Goal: Information Seeking & Learning: Learn about a topic

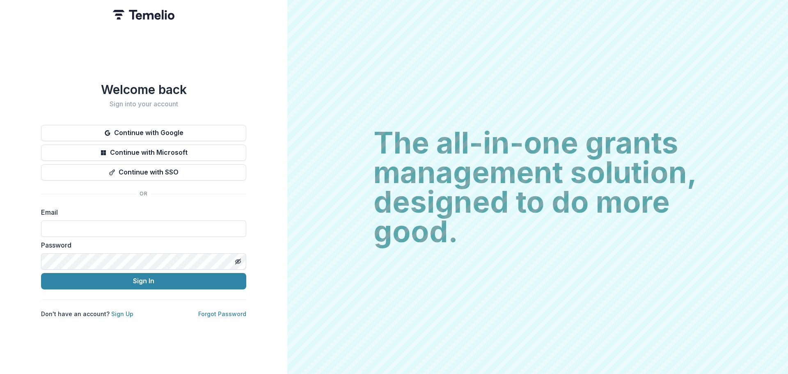
type input "**********"
click at [41, 273] on button "Sign In" at bounding box center [143, 281] width 205 height 16
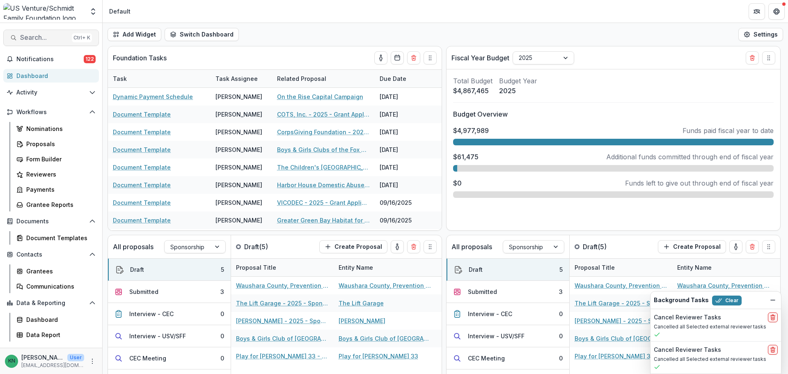
click at [50, 35] on span "Search..." at bounding box center [44, 38] width 48 height 8
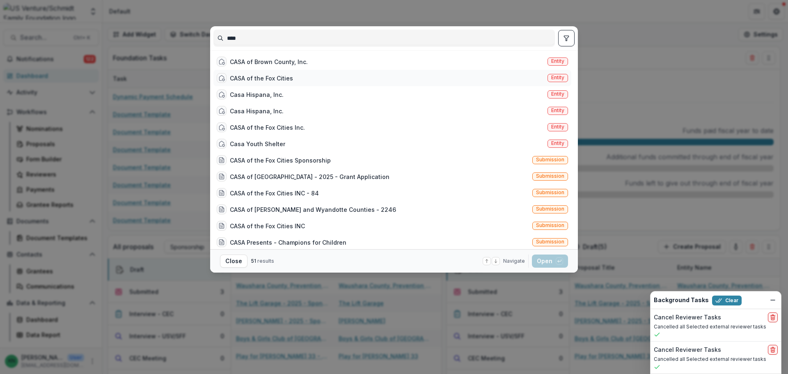
type input "****"
click at [518, 75] on div "CASA of the Fox Cities Entity" at bounding box center [392, 78] width 358 height 16
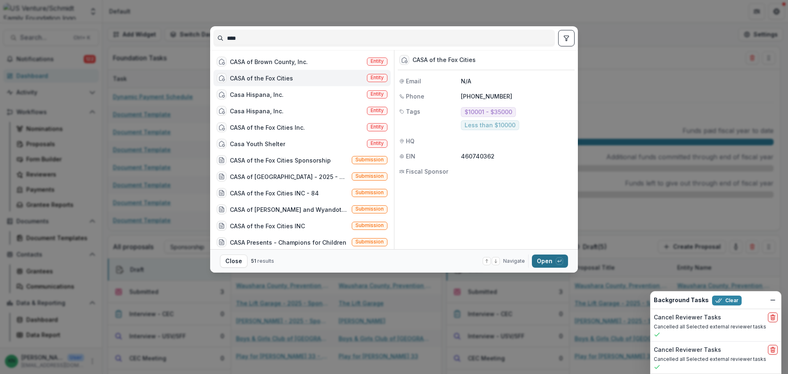
click at [549, 261] on button "Open with enter key" at bounding box center [550, 261] width 36 height 13
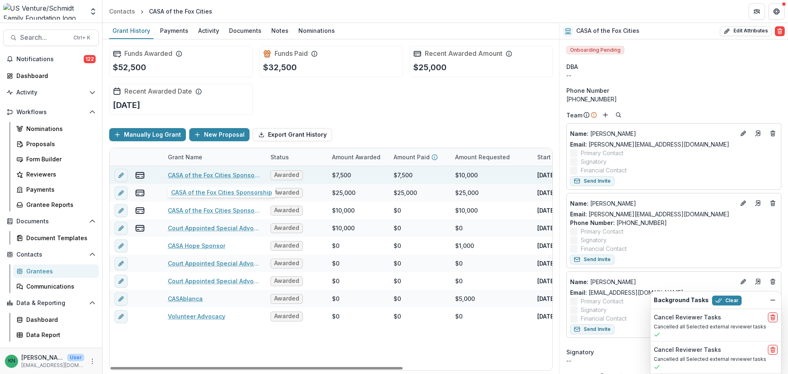
click at [232, 173] on link "CASA of the Fox Cities Sponsorship" at bounding box center [214, 175] width 93 height 9
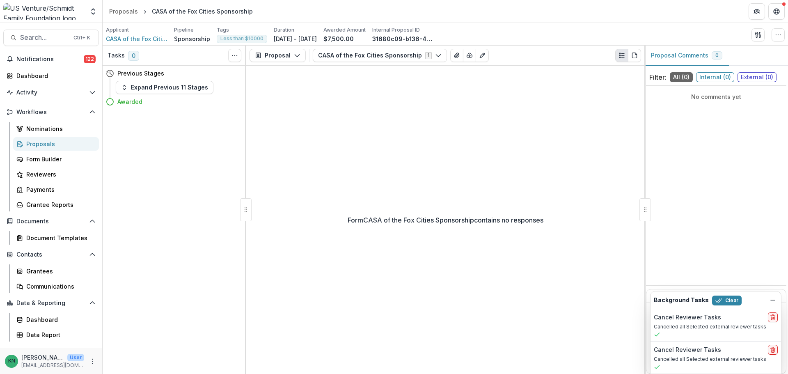
click at [48, 143] on div "Proposals" at bounding box center [59, 144] width 66 height 9
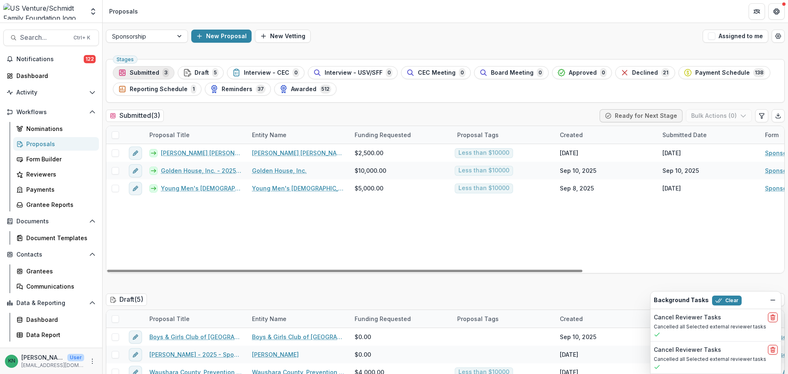
click at [144, 69] on span "Submitted" at bounding box center [145, 72] width 30 height 7
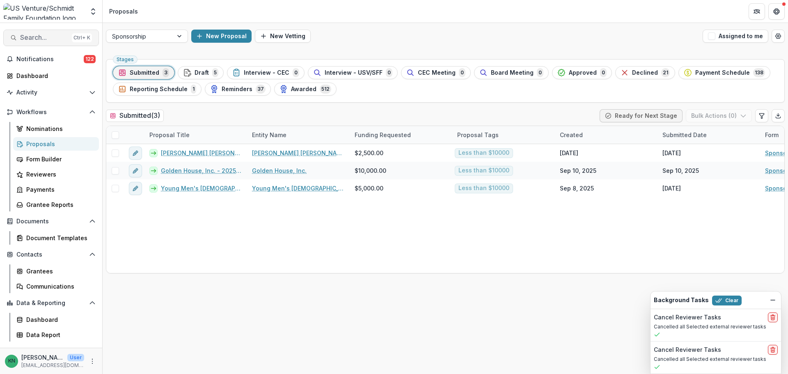
click at [47, 31] on button "Search... Ctrl + K" at bounding box center [51, 38] width 96 height 16
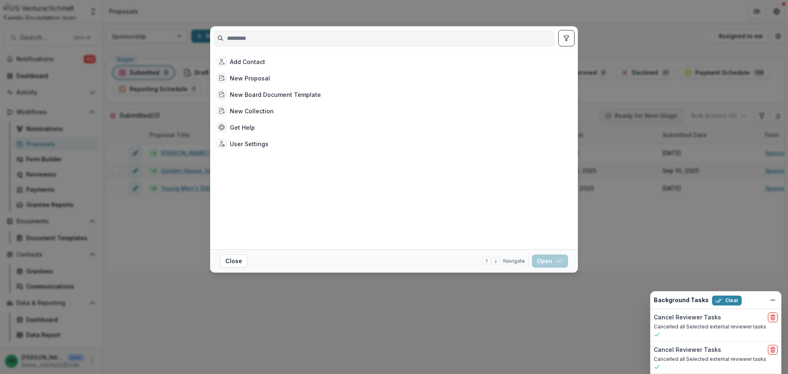
click at [301, 35] on input at bounding box center [384, 38] width 341 height 13
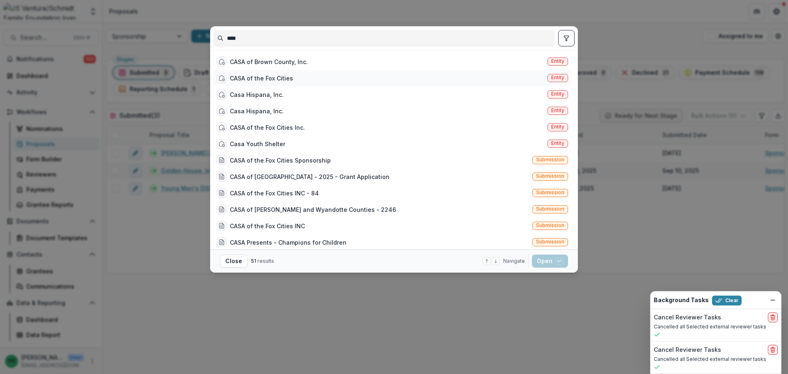
type input "****"
click at [296, 77] on div "CASA of the Fox Cities Entity" at bounding box center [392, 78] width 358 height 16
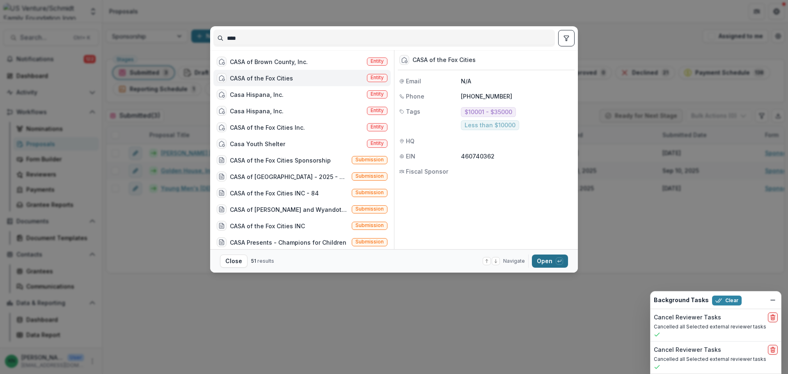
click at [553, 257] on button "Open with enter key" at bounding box center [550, 261] width 36 height 13
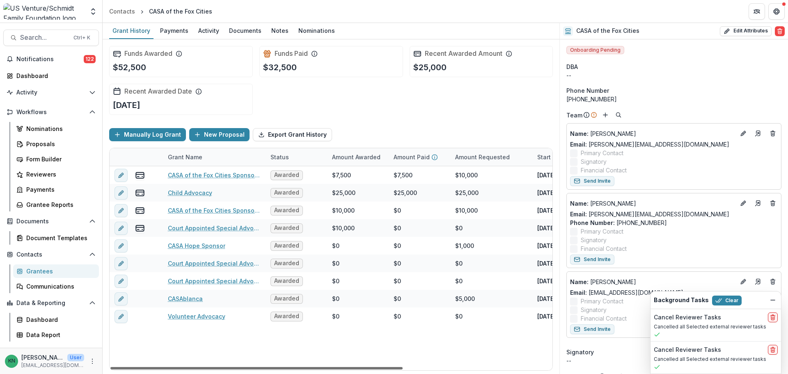
drag, startPoint x: 397, startPoint y: 368, endPoint x: 388, endPoint y: 378, distance: 13.1
click at [388, 369] on div at bounding box center [256, 368] width 292 height 2
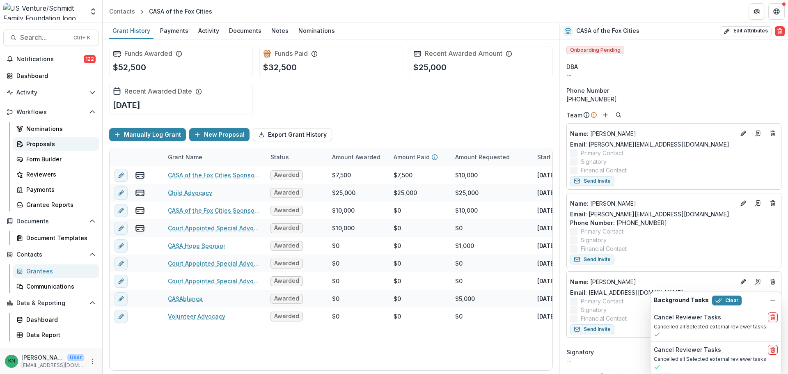
click at [30, 142] on div "Proposals" at bounding box center [59, 144] width 66 height 9
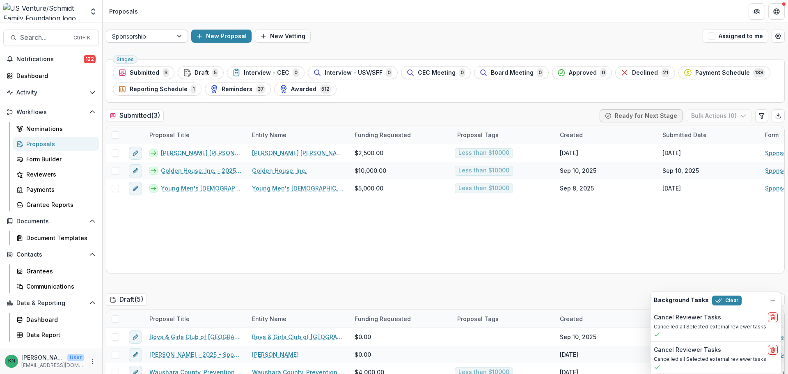
click at [177, 38] on div at bounding box center [180, 36] width 15 height 12
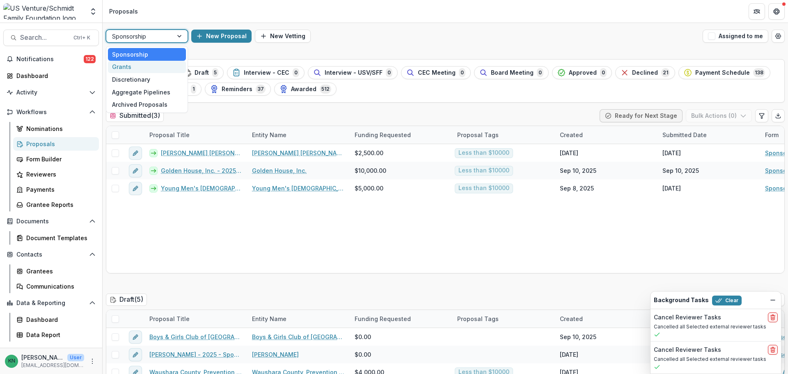
click at [130, 66] on div "Grants" at bounding box center [147, 67] width 78 height 13
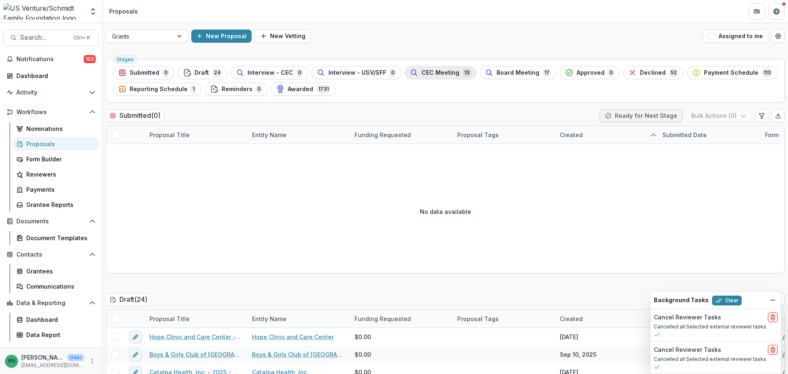
click at [425, 72] on span "CEC Meeting" at bounding box center [441, 72] width 38 height 7
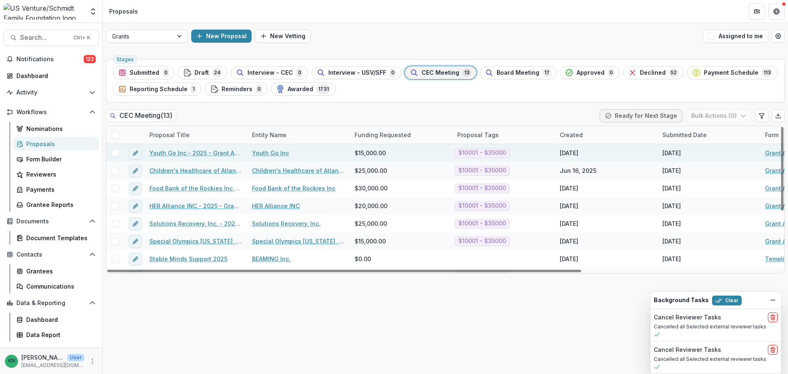
click at [197, 151] on link "Youth Go Inc - 2025 - Grant Application" at bounding box center [195, 153] width 93 height 9
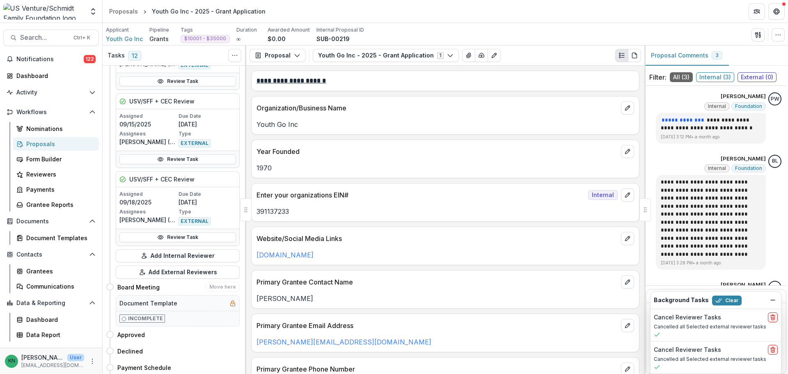
scroll to position [1232, 0]
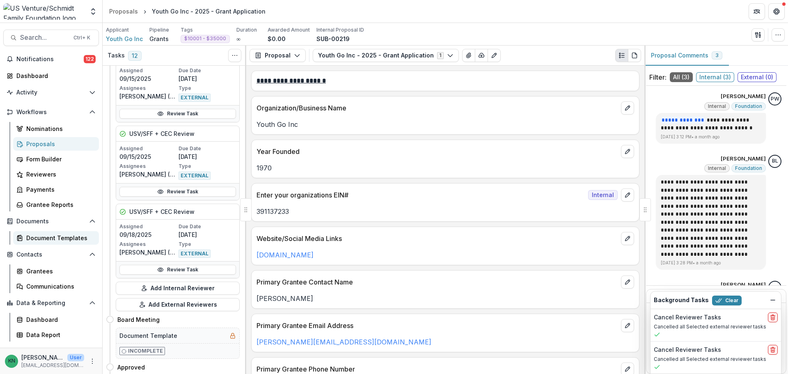
click at [47, 238] on div "Document Templates" at bounding box center [59, 238] width 66 height 9
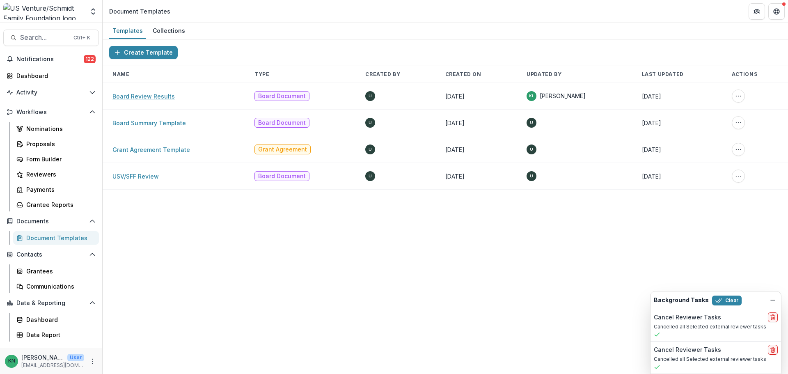
click at [148, 98] on link "Board Review Results" at bounding box center [143, 96] width 62 height 7
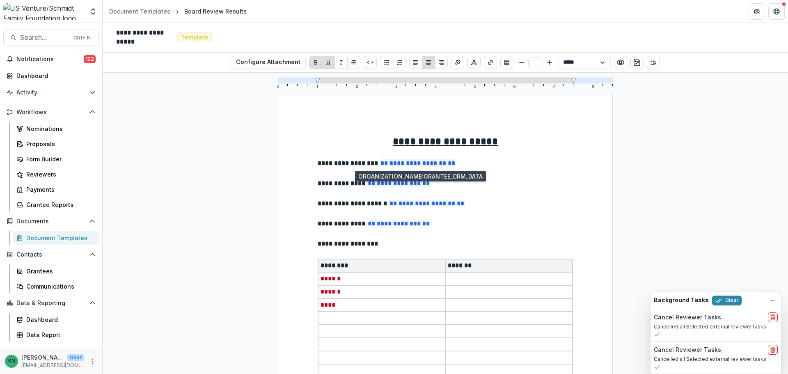
click at [419, 162] on span "**********" at bounding box center [418, 163] width 76 height 8
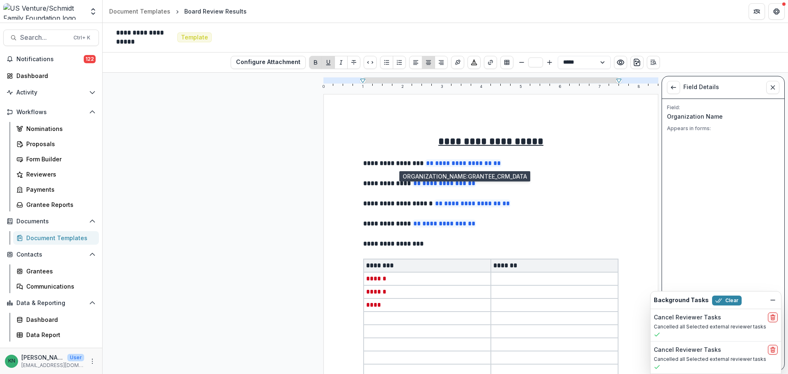
click at [474, 163] on span "**********" at bounding box center [463, 163] width 76 height 8
click at [679, 89] on button "View List" at bounding box center [673, 87] width 13 height 13
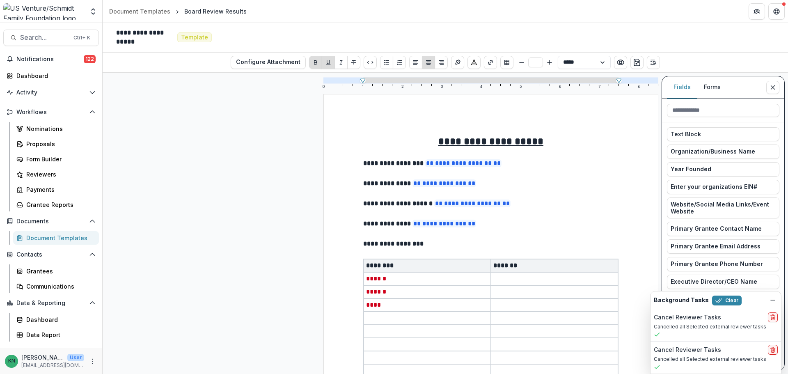
click at [773, 87] on line "Close sidebar" at bounding box center [773, 87] width 4 height 4
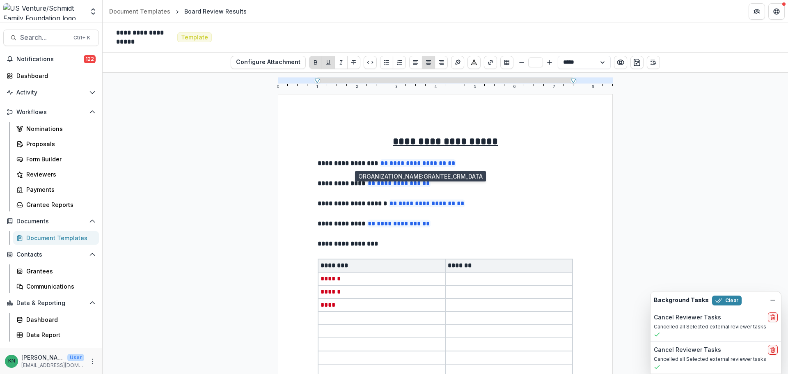
click at [393, 165] on span "**********" at bounding box center [418, 163] width 76 height 8
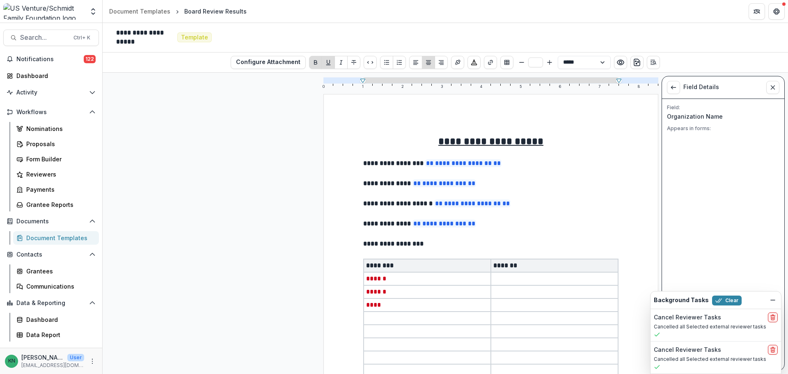
type input "**"
click at [428, 165] on span "**********" at bounding box center [463, 163] width 76 height 8
click at [775, 85] on line "Close sidebar" at bounding box center [773, 87] width 4 height 4
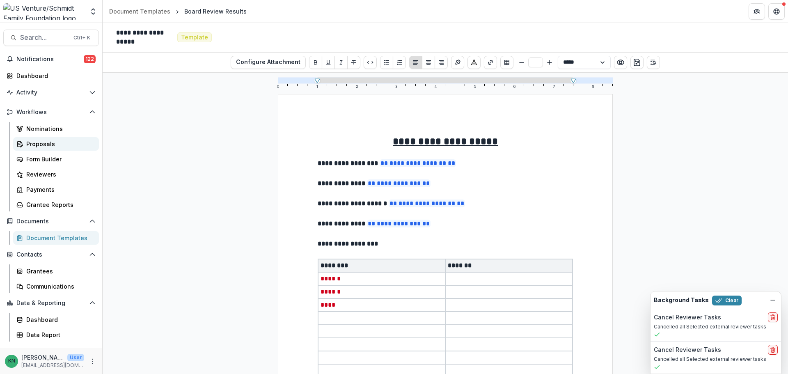
click at [41, 140] on link "Proposals" at bounding box center [56, 144] width 86 height 14
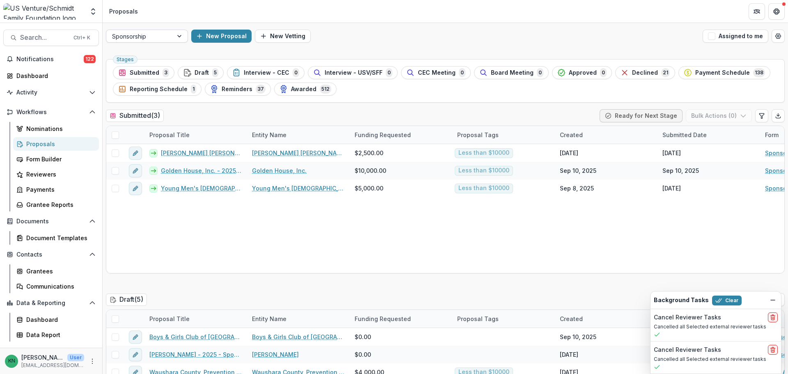
click at [179, 39] on div at bounding box center [180, 36] width 15 height 12
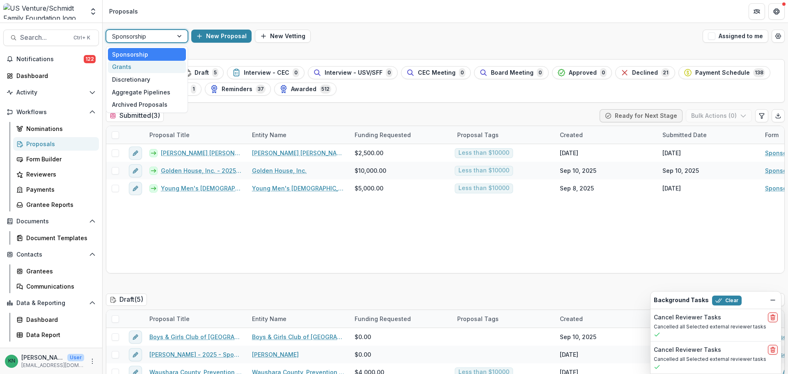
click at [126, 67] on div "Grants" at bounding box center [147, 67] width 78 height 13
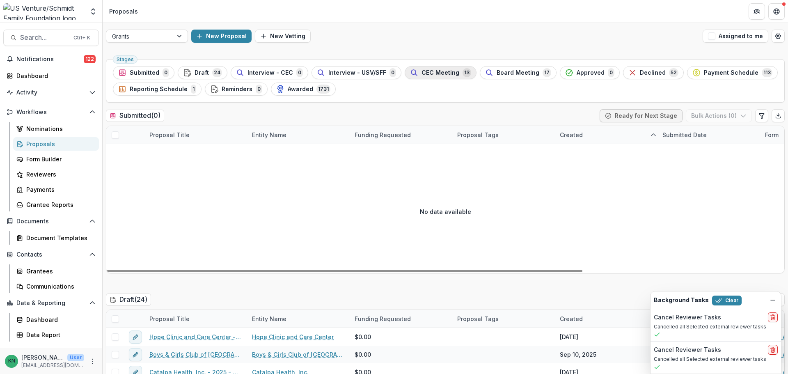
click at [428, 73] on span "CEC Meeting" at bounding box center [441, 72] width 38 height 7
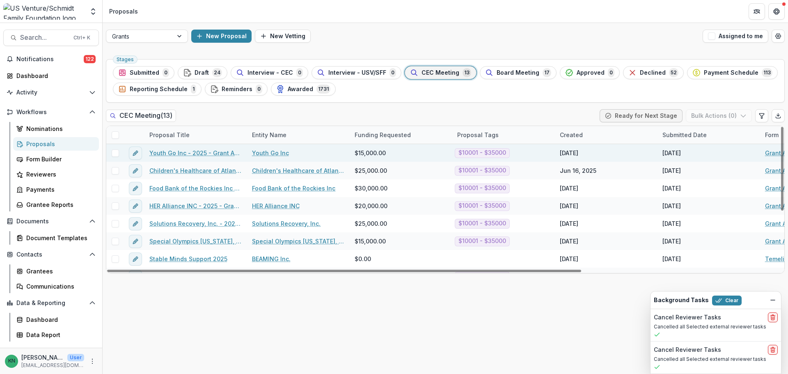
click at [194, 154] on link "Youth Go Inc - 2025 - Grant Application" at bounding box center [195, 153] width 93 height 9
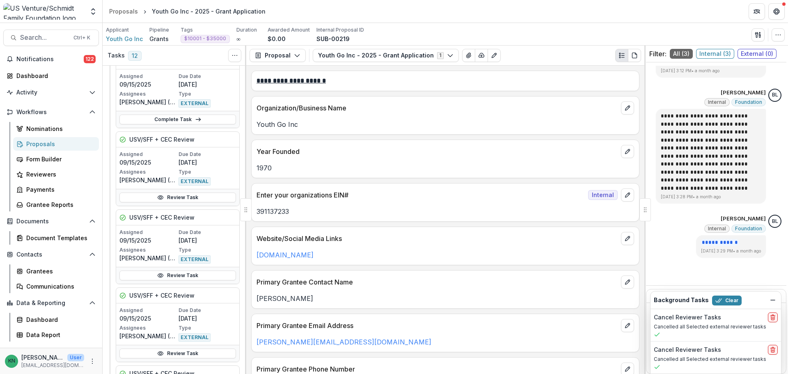
scroll to position [903, 0]
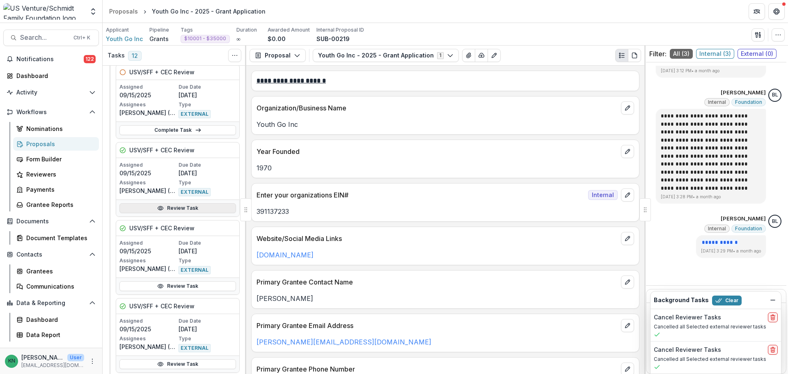
click at [171, 206] on link "Review Task" at bounding box center [177, 208] width 117 height 10
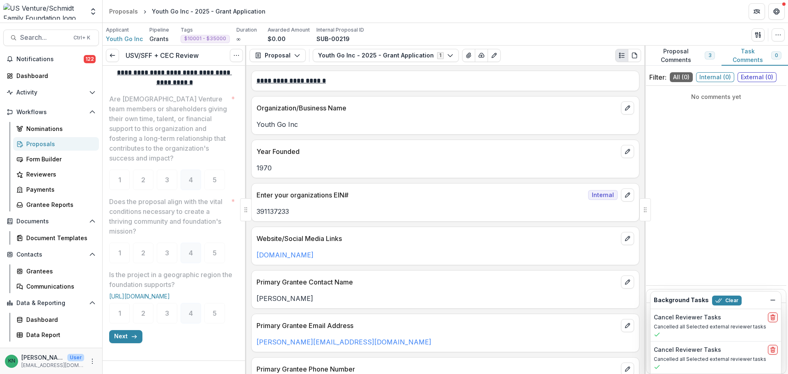
scroll to position [196, 0]
click at [133, 335] on icon "button" at bounding box center [134, 334] width 7 height 7
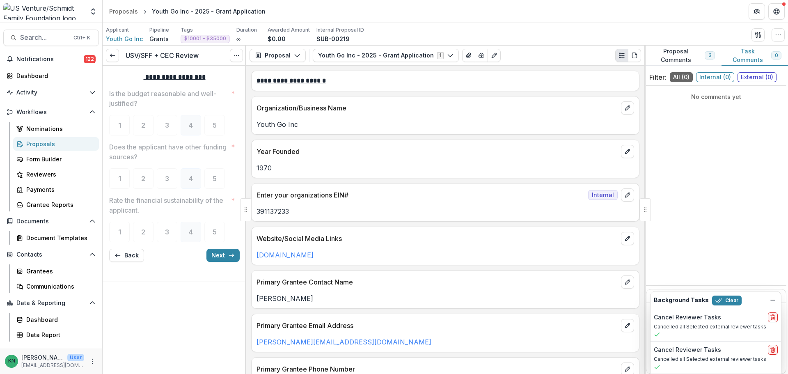
scroll to position [0, 0]
click at [230, 256] on icon "button" at bounding box center [231, 255] width 7 height 7
click at [230, 256] on icon "button" at bounding box center [231, 258] width 7 height 7
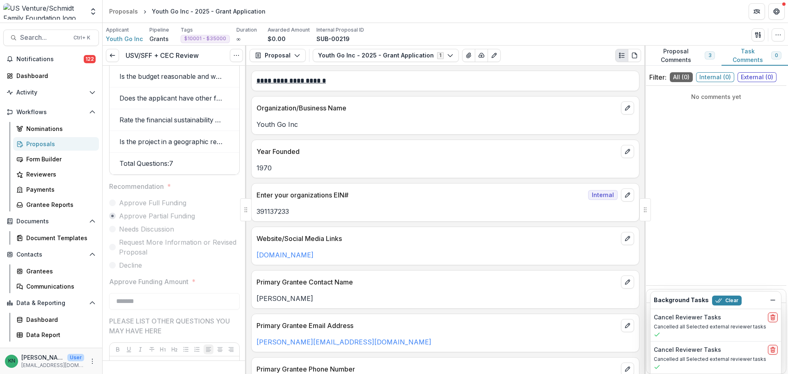
scroll to position [77, 0]
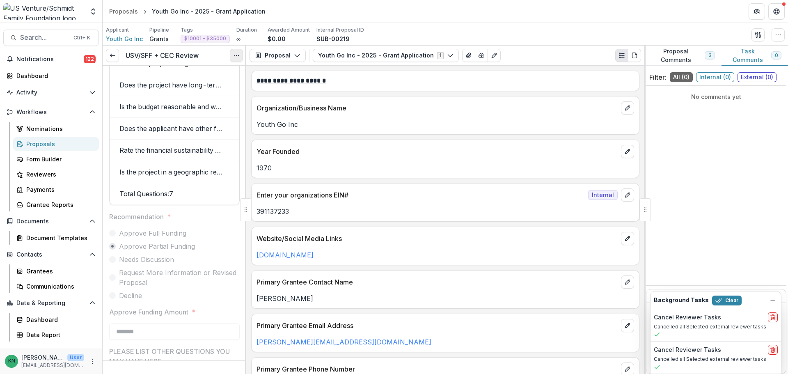
click at [239, 57] on icon "Options" at bounding box center [236, 55] width 7 height 7
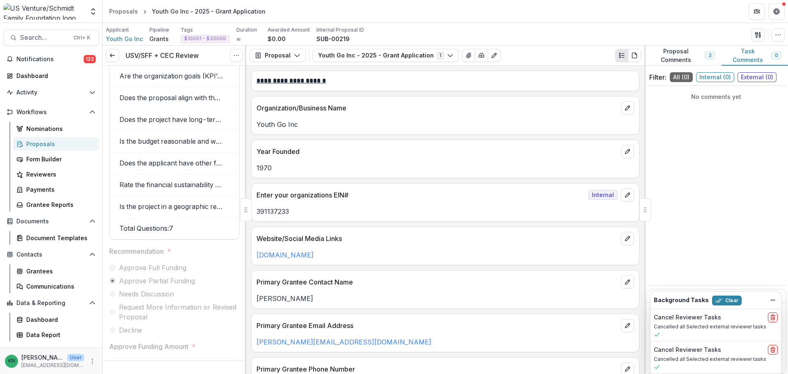
scroll to position [0, 0]
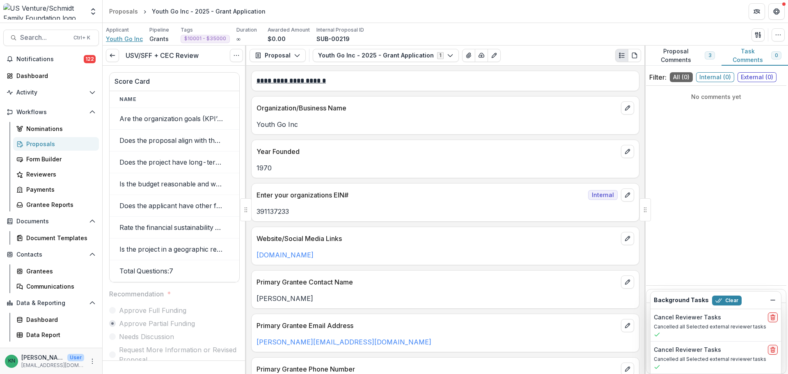
click at [124, 37] on span "Youth Go Inc" at bounding box center [124, 38] width 37 height 9
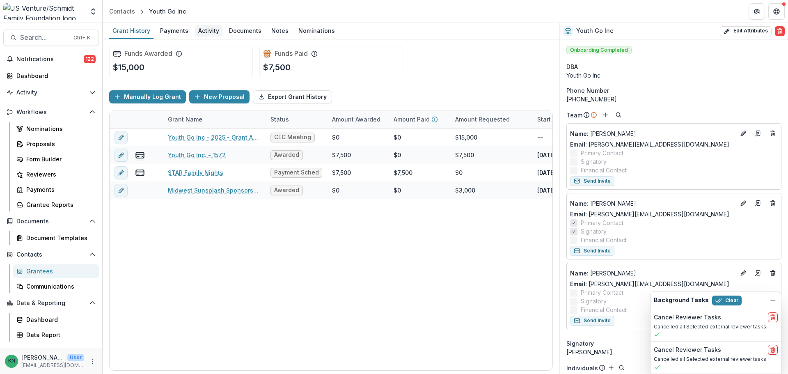
click at [202, 31] on div "Activity" at bounding box center [209, 31] width 28 height 12
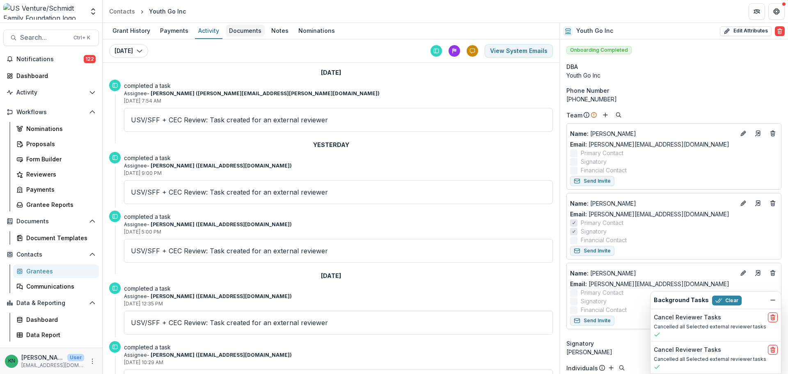
click at [246, 29] on div "Documents" at bounding box center [245, 31] width 39 height 12
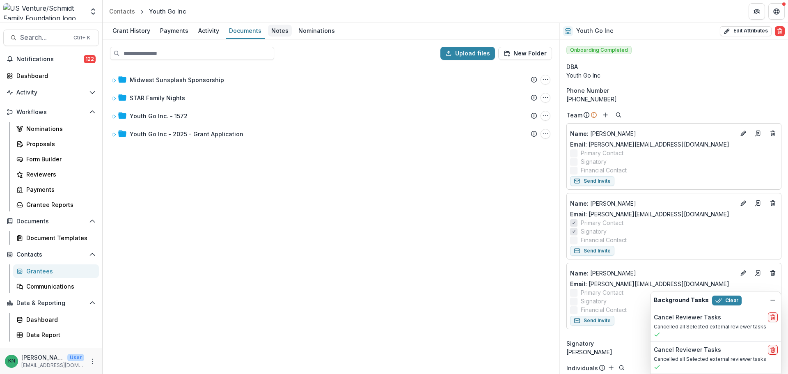
click at [270, 28] on div "Notes" at bounding box center [280, 31] width 24 height 12
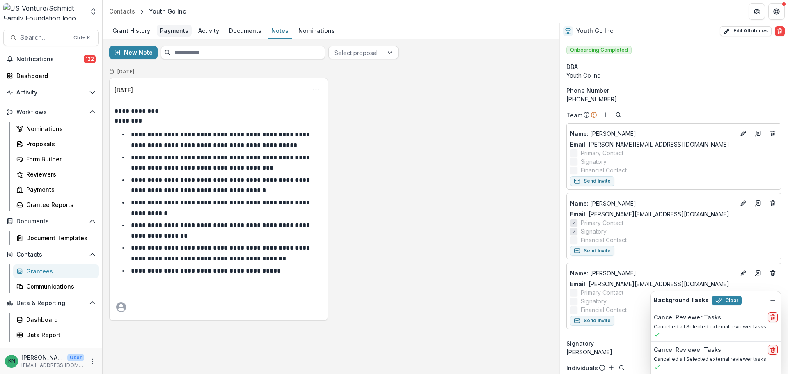
click at [176, 29] on div "Payments" at bounding box center [174, 31] width 35 height 12
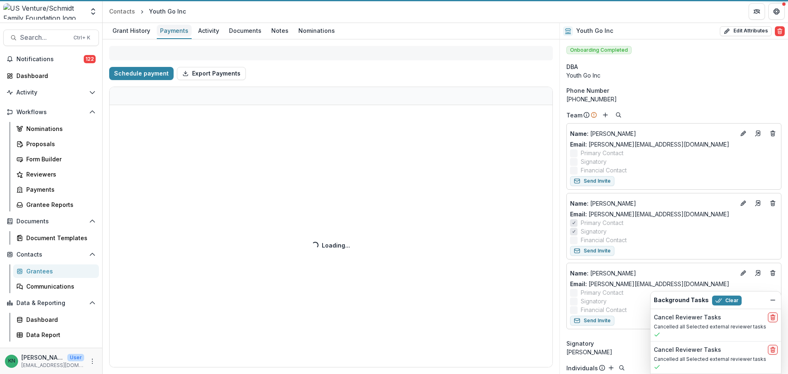
select select "****"
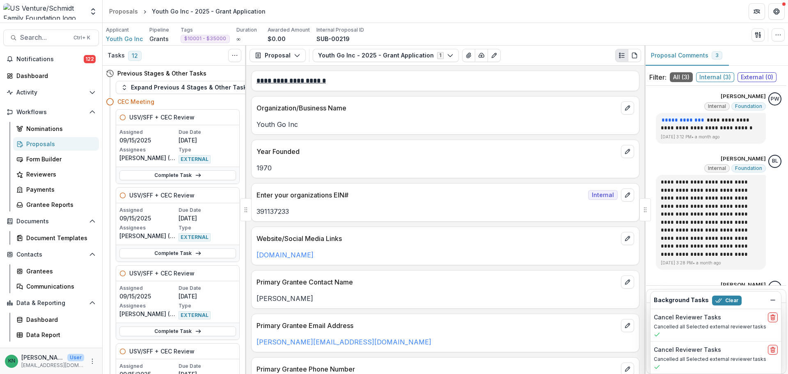
click at [43, 143] on div "Proposals" at bounding box center [59, 144] width 66 height 9
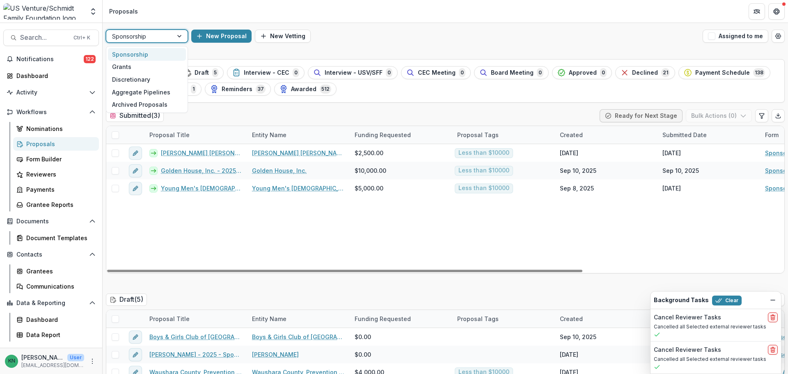
click at [179, 35] on div at bounding box center [180, 36] width 15 height 12
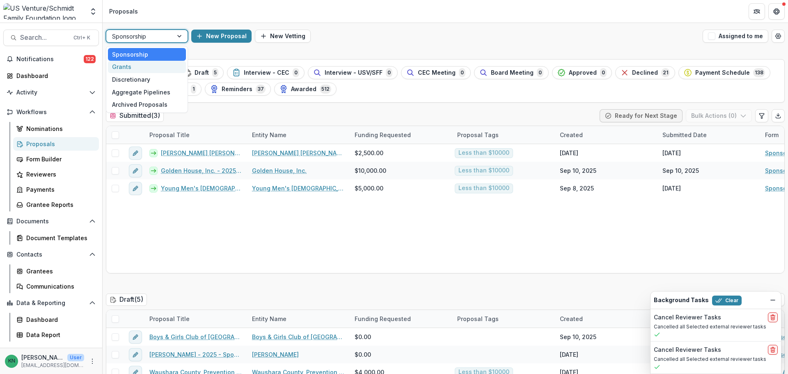
click at [141, 65] on div "Grants" at bounding box center [147, 67] width 78 height 13
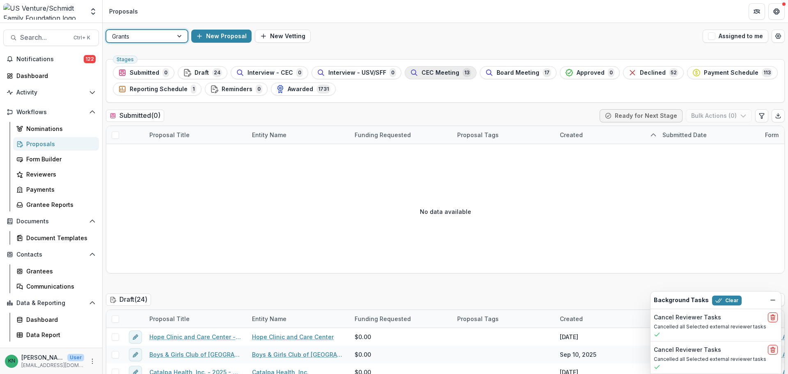
click at [434, 73] on span "CEC Meeting" at bounding box center [441, 72] width 38 height 7
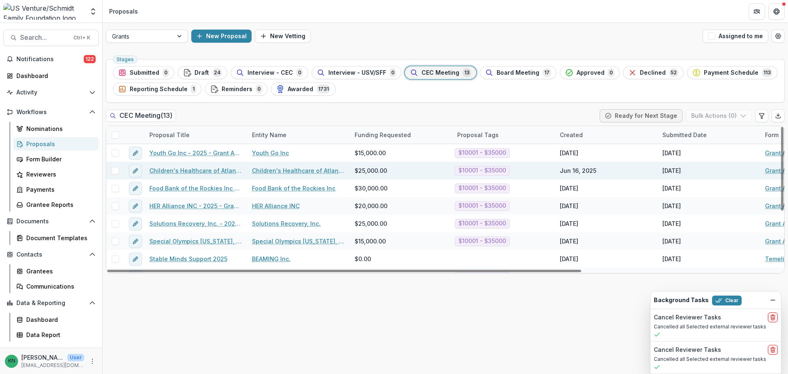
click at [187, 173] on link "Children's Healthcare of Atlanta Foundation - 2025 - Grant Application" at bounding box center [195, 170] width 93 height 9
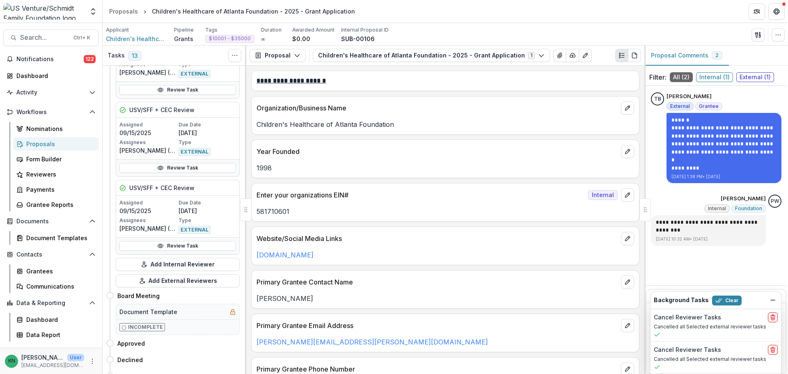
scroll to position [1191, 0]
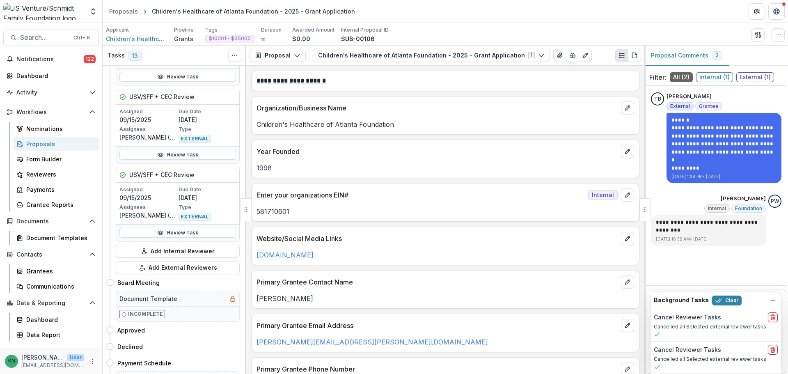
click at [36, 145] on div "Proposals" at bounding box center [59, 144] width 66 height 9
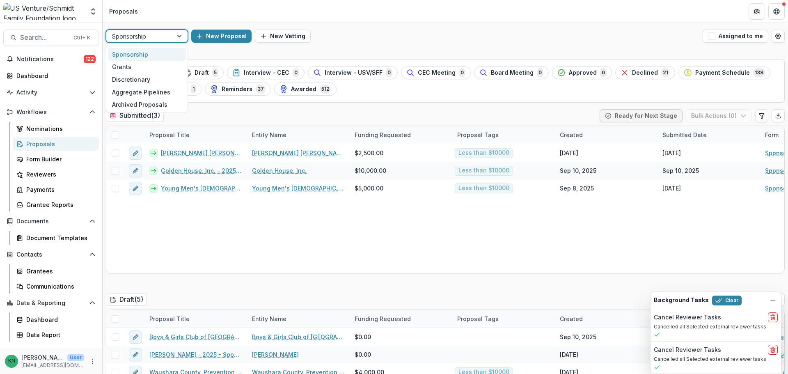
click at [179, 39] on div at bounding box center [180, 36] width 15 height 12
click at [133, 69] on div "Grants" at bounding box center [147, 67] width 78 height 13
click at [439, 71] on span "CEC Meeting" at bounding box center [437, 72] width 38 height 7
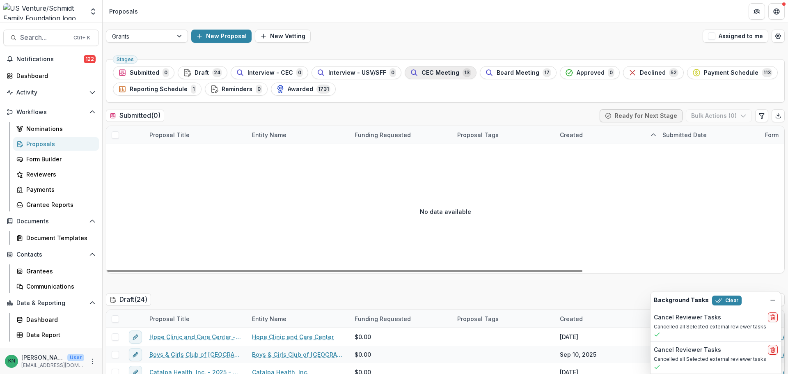
click at [427, 72] on span "CEC Meeting" at bounding box center [441, 72] width 38 height 7
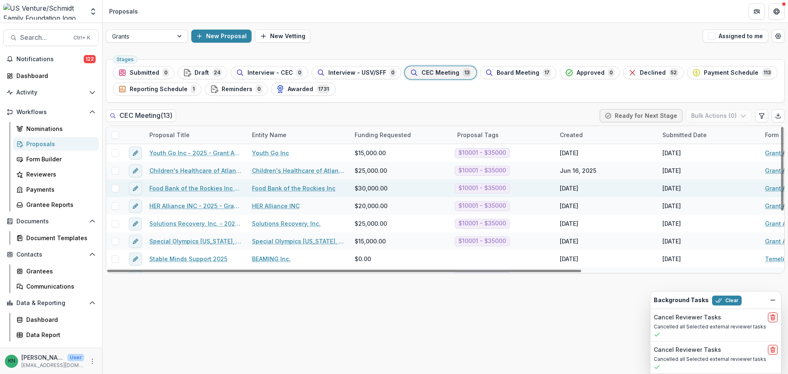
click at [179, 189] on link "Food Bank of the Rockies Inc - 2025 - Grant Application" at bounding box center [195, 188] width 93 height 9
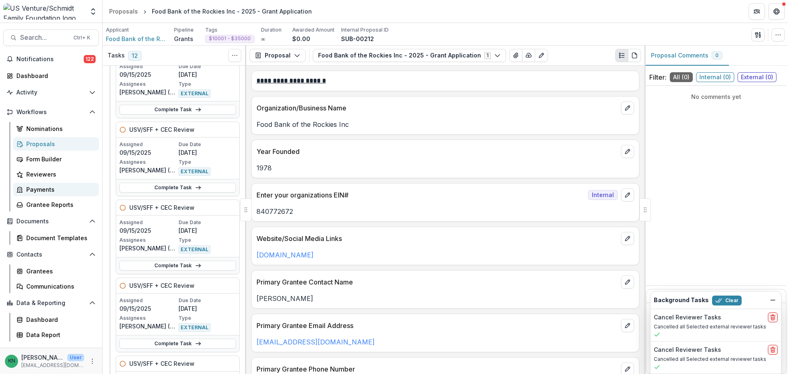
scroll to position [493, 0]
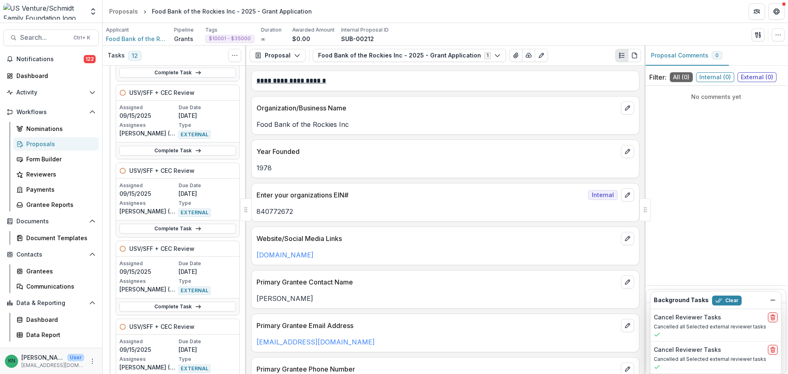
click at [47, 143] on div "Proposals" at bounding box center [59, 144] width 66 height 9
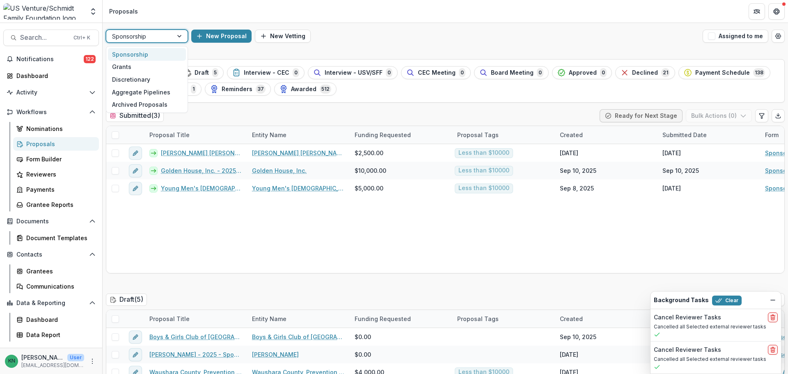
click at [180, 33] on div at bounding box center [180, 36] width 15 height 12
click at [139, 70] on div "Grants" at bounding box center [147, 67] width 78 height 13
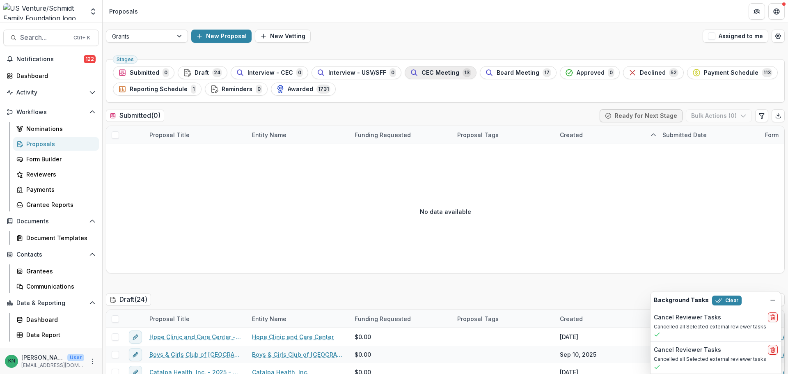
click at [428, 71] on span "CEC Meeting" at bounding box center [441, 72] width 38 height 7
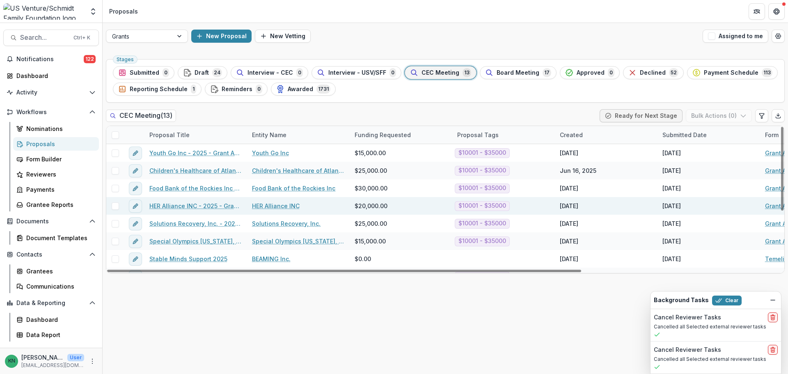
click at [183, 202] on link "HER Alliance INC - 2025 - Grant Application" at bounding box center [195, 206] width 93 height 9
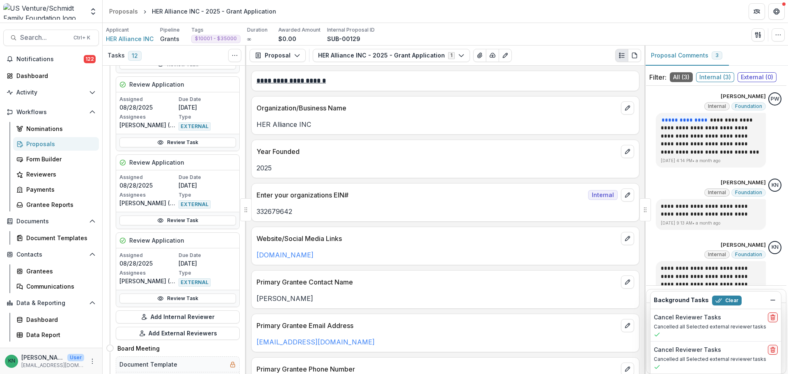
scroll to position [1519, 0]
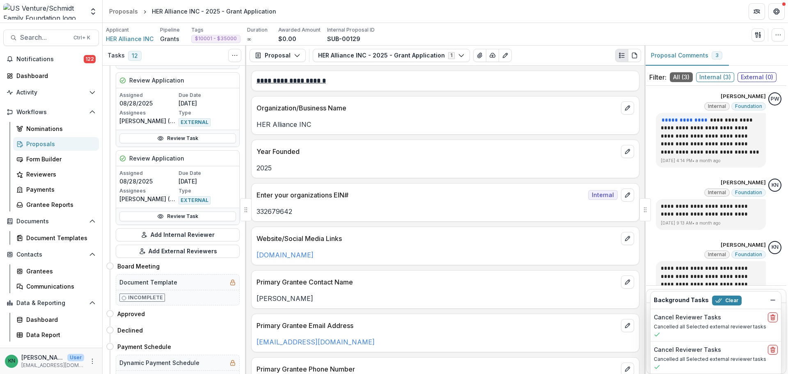
click at [40, 142] on div "Proposals" at bounding box center [59, 144] width 66 height 9
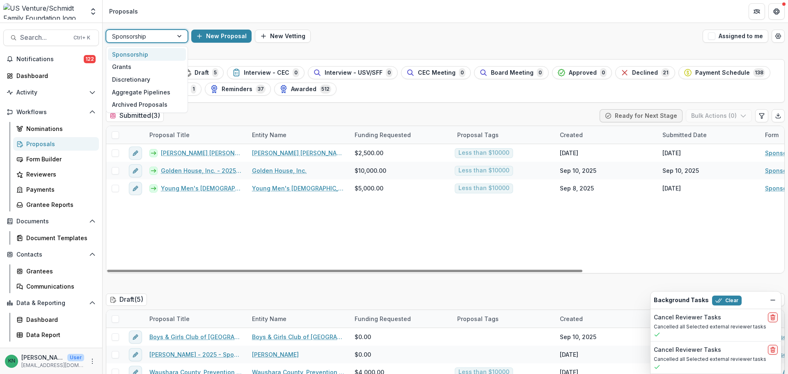
click at [180, 36] on div at bounding box center [180, 36] width 15 height 12
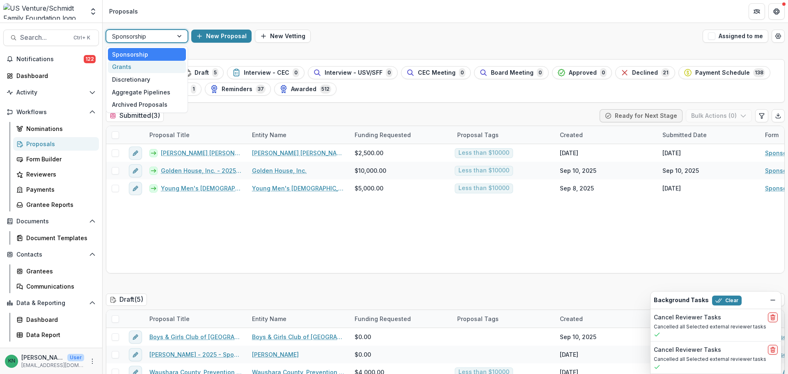
click at [128, 69] on div "Grants" at bounding box center [147, 67] width 78 height 13
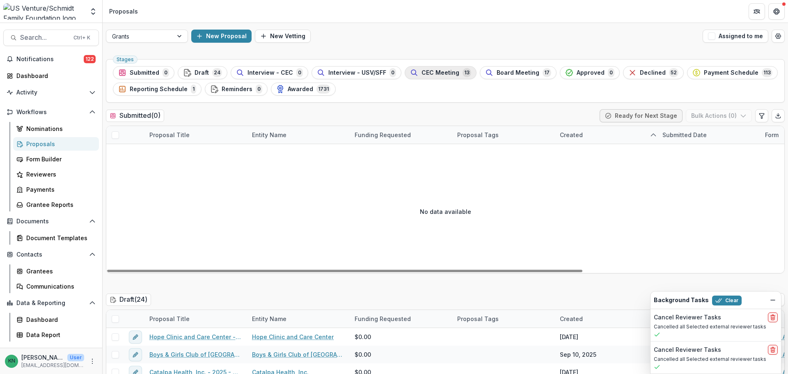
click at [418, 67] on button "CEC Meeting 13" at bounding box center [441, 72] width 72 height 13
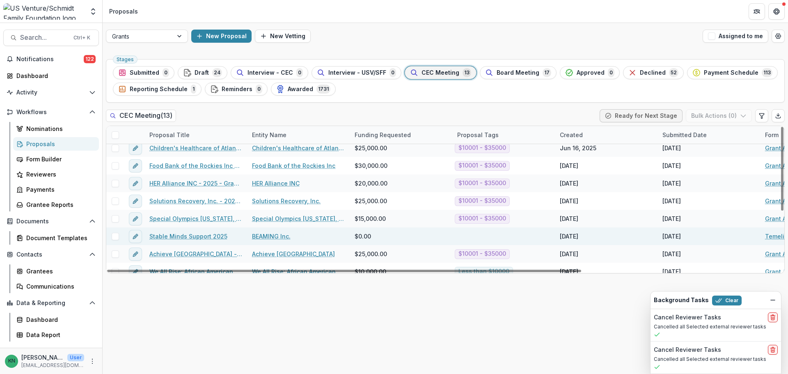
scroll to position [41, 0]
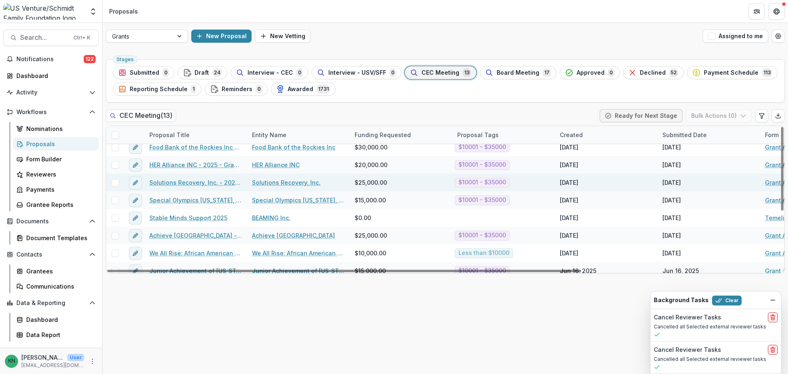
click at [186, 181] on link "Solutions Recovery, Inc. - 2025 - Grant Application" at bounding box center [195, 182] width 93 height 9
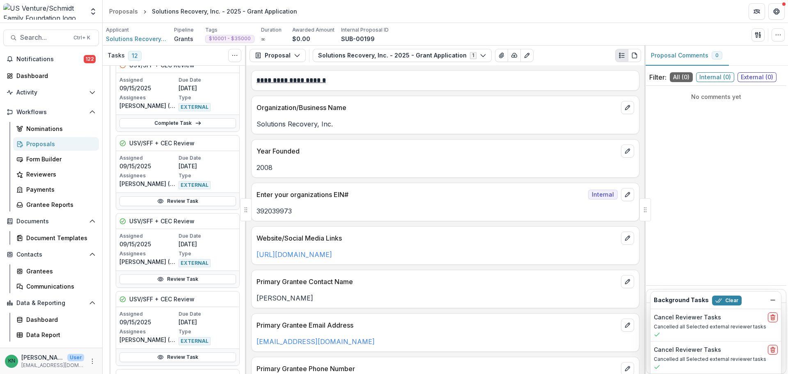
scroll to position [903, 0]
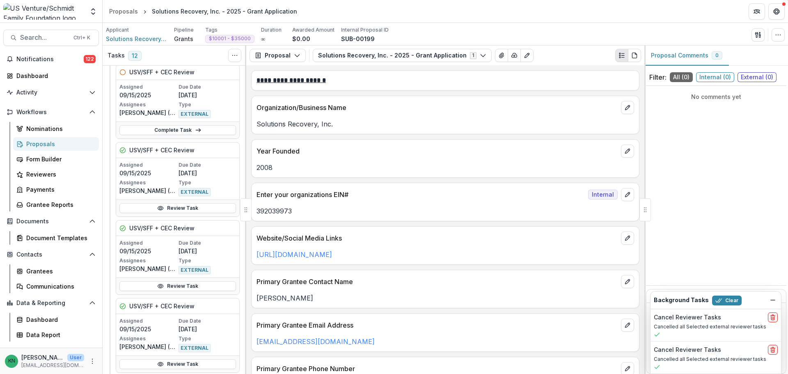
click at [34, 143] on div "Proposals" at bounding box center [59, 144] width 66 height 9
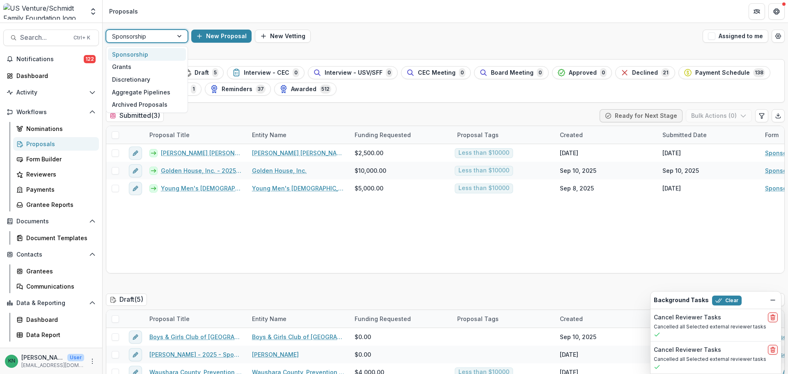
click at [183, 38] on div at bounding box center [180, 36] width 15 height 12
click at [128, 68] on div "Grants" at bounding box center [147, 67] width 78 height 13
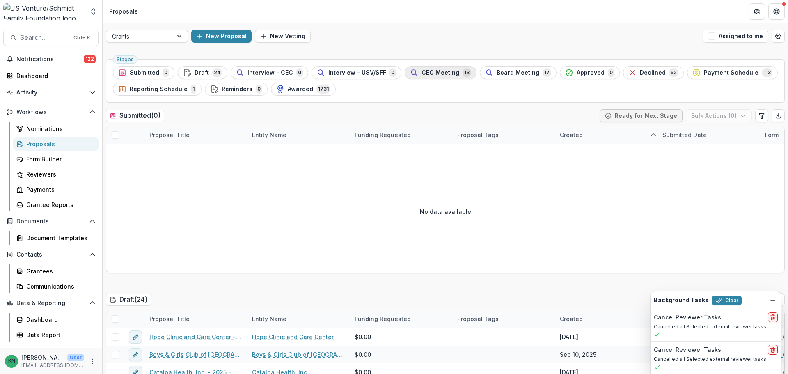
click at [426, 69] on span "CEC Meeting" at bounding box center [441, 72] width 38 height 7
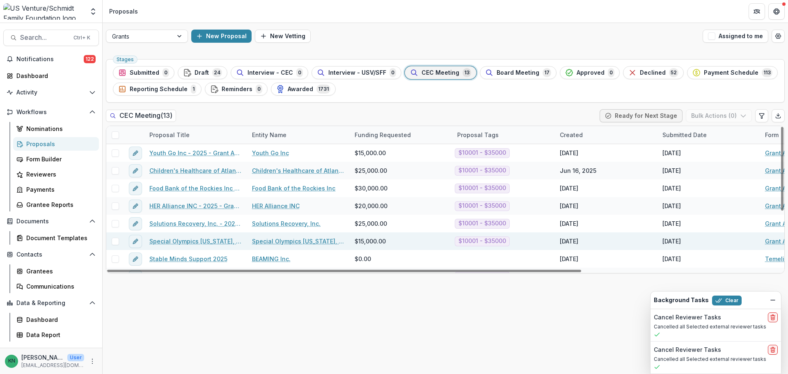
click at [194, 242] on link "Special Olympics [US_STATE], INC. - 2025 - Grant Application" at bounding box center [195, 241] width 93 height 9
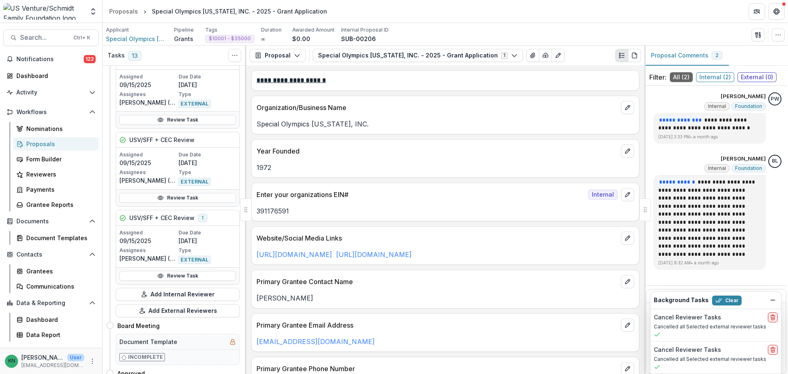
scroll to position [1150, 0]
click at [40, 141] on div "Proposals" at bounding box center [59, 144] width 66 height 9
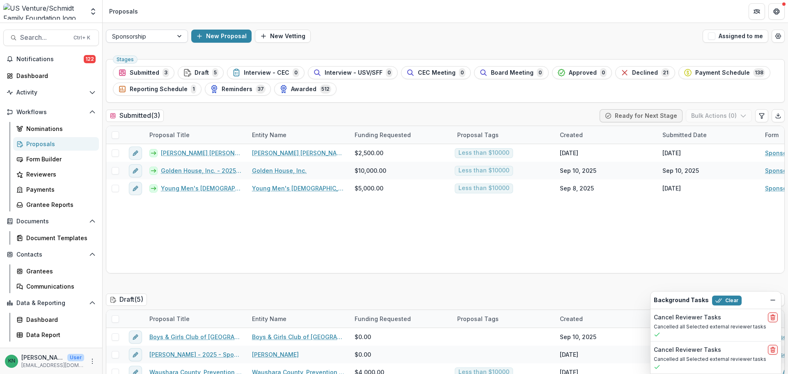
click at [176, 37] on div at bounding box center [180, 36] width 15 height 12
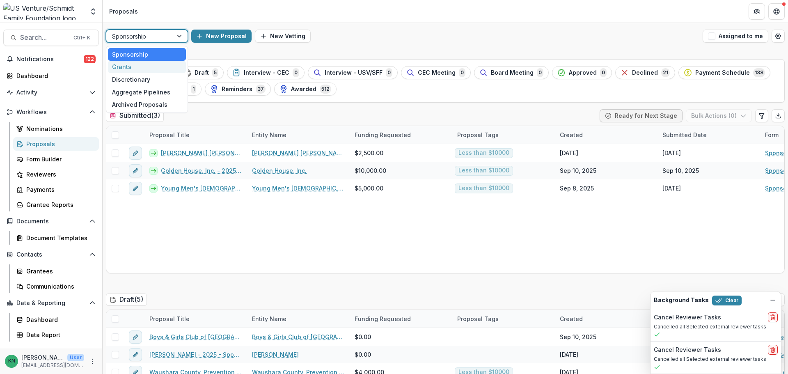
click at [131, 71] on div "Grants" at bounding box center [147, 67] width 78 height 13
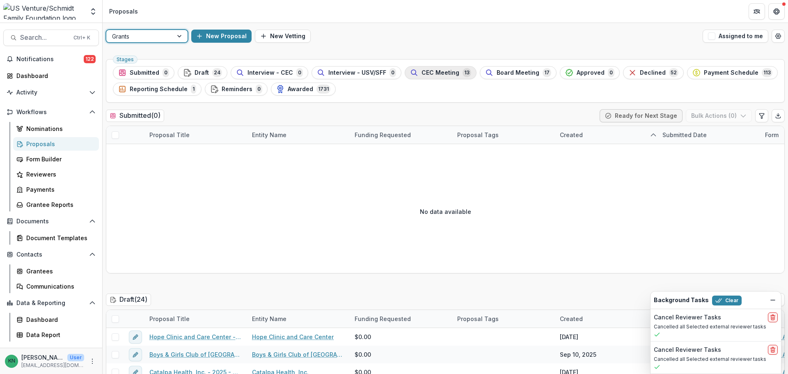
click at [426, 73] on span "CEC Meeting" at bounding box center [441, 72] width 38 height 7
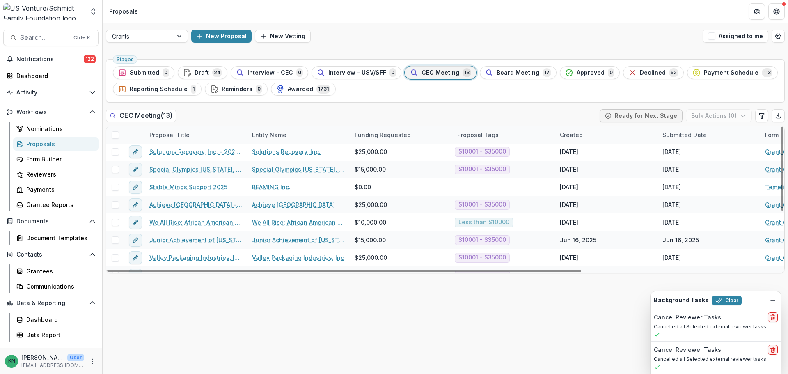
scroll to position [82, 0]
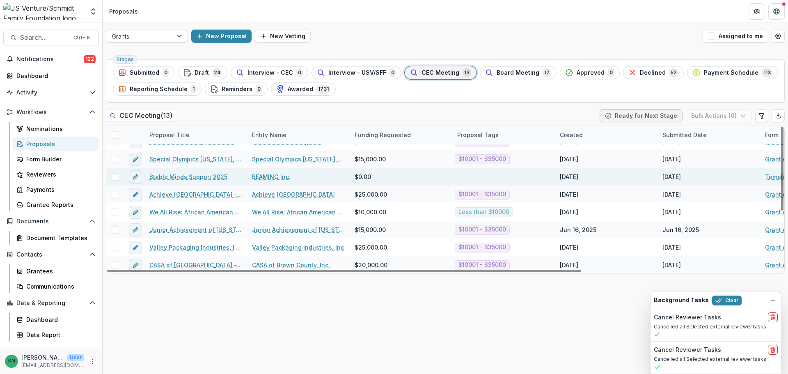
click at [190, 177] on link "Stable Minds Support 2025" at bounding box center [188, 176] width 78 height 9
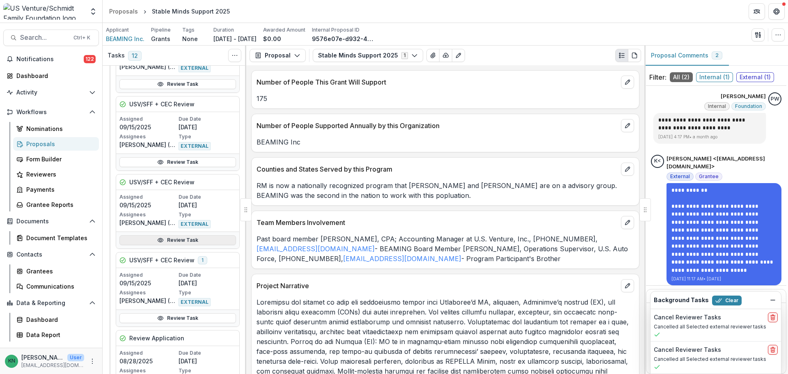
scroll to position [1108, 0]
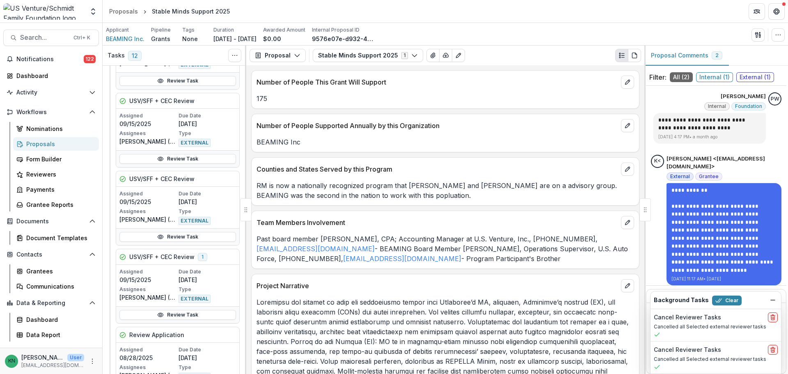
click at [46, 145] on div "Proposals" at bounding box center [59, 144] width 66 height 9
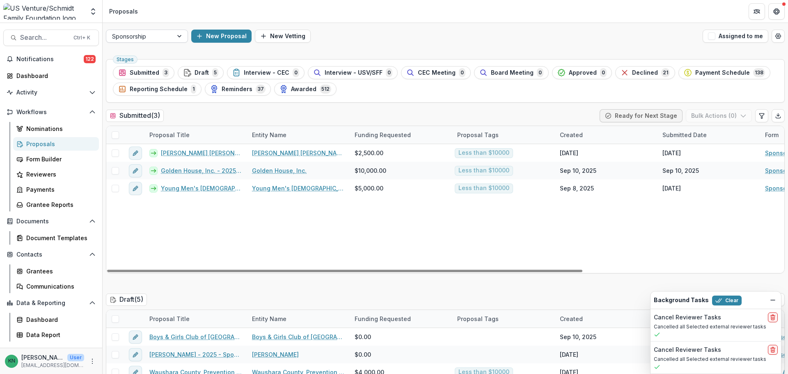
click at [179, 35] on div at bounding box center [180, 36] width 15 height 12
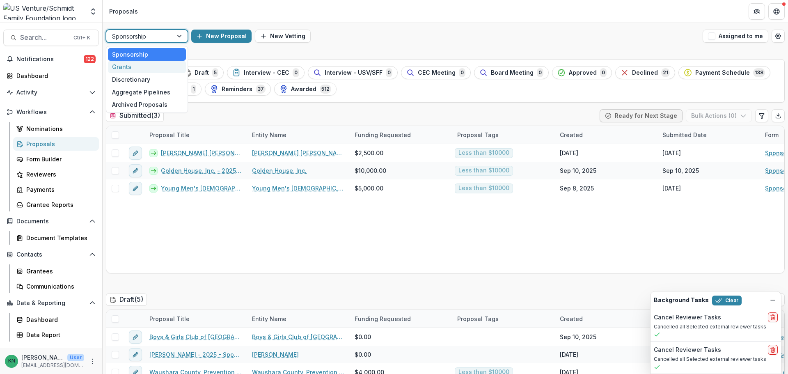
click at [124, 68] on div "Grants" at bounding box center [147, 67] width 78 height 13
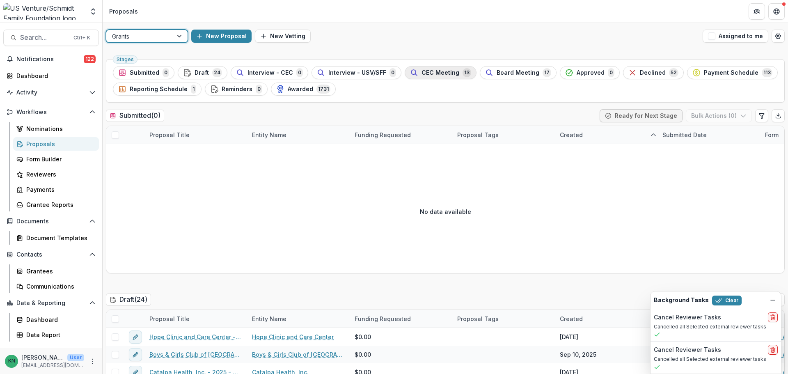
click at [444, 72] on span "CEC Meeting" at bounding box center [441, 72] width 38 height 7
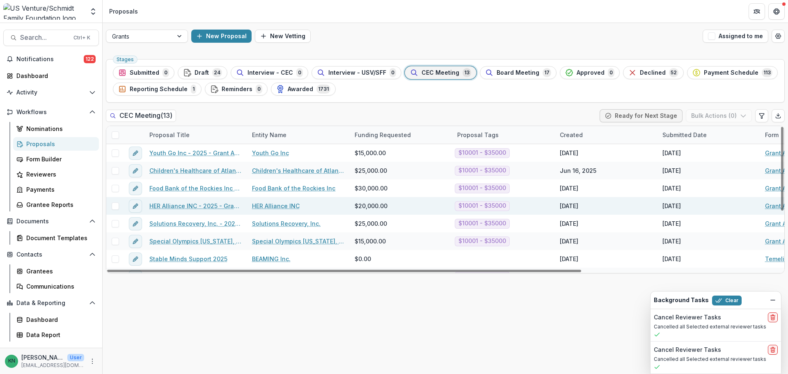
click at [221, 204] on link "HER Alliance INC - 2025 - Grant Application" at bounding box center [195, 206] width 93 height 9
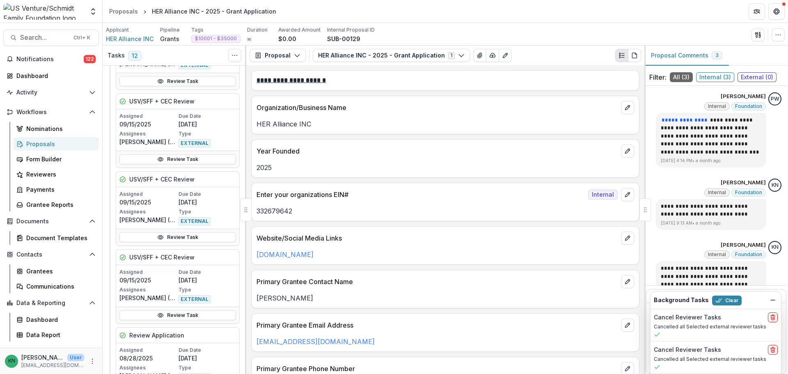
scroll to position [1108, 0]
click at [44, 142] on div "Proposals" at bounding box center [59, 144] width 66 height 9
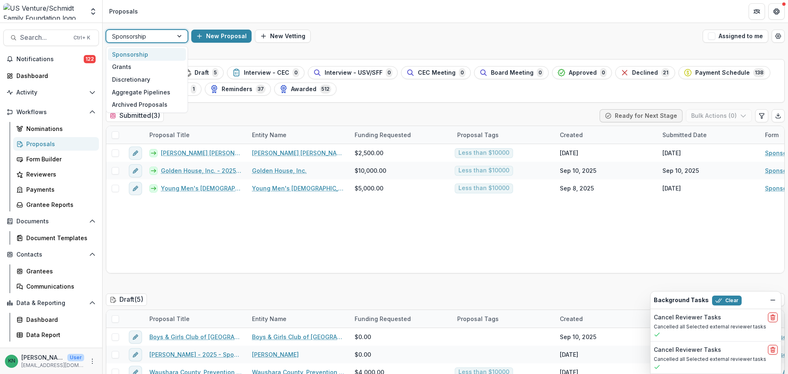
click at [176, 37] on div at bounding box center [180, 36] width 15 height 12
click at [126, 67] on div "Grants" at bounding box center [147, 67] width 78 height 13
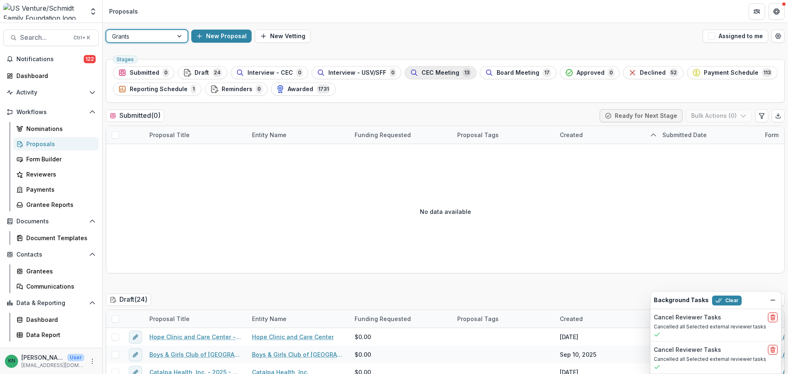
click at [434, 71] on span "CEC Meeting" at bounding box center [441, 72] width 38 height 7
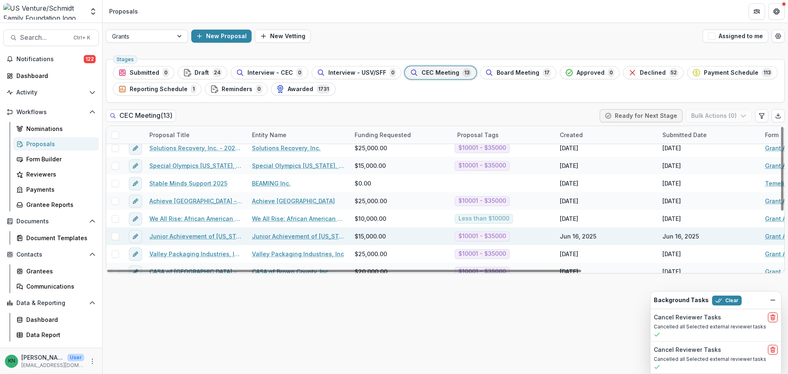
scroll to position [82, 0]
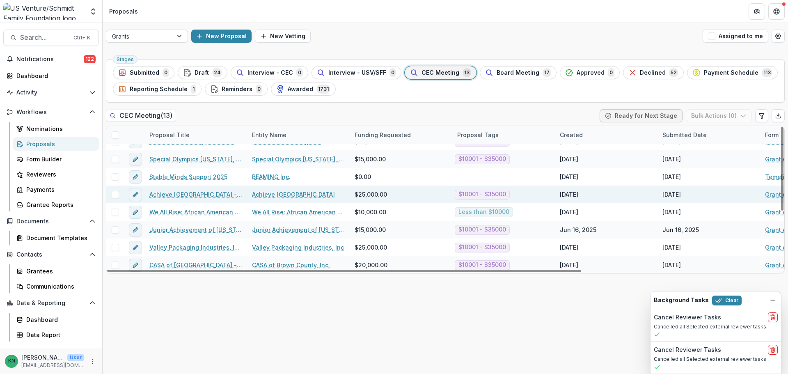
click at [185, 192] on link "Achieve [GEOGRAPHIC_DATA] - 2025 - Grant Application" at bounding box center [195, 194] width 93 height 9
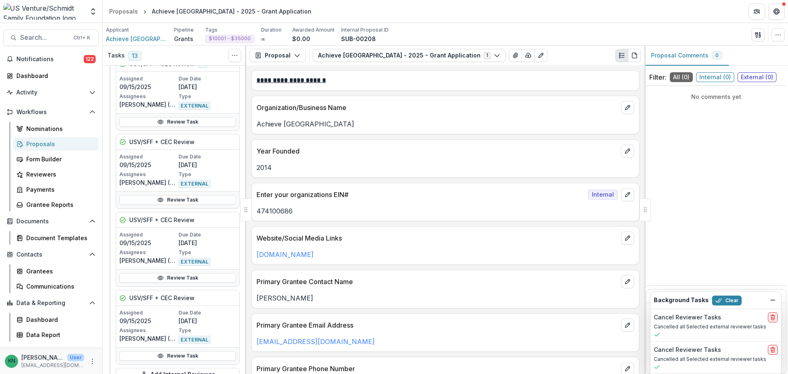
scroll to position [1026, 0]
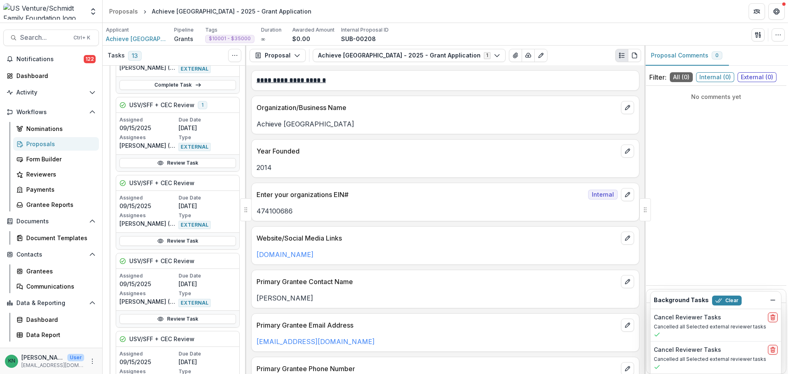
click at [44, 143] on div "Proposals" at bounding box center [59, 144] width 66 height 9
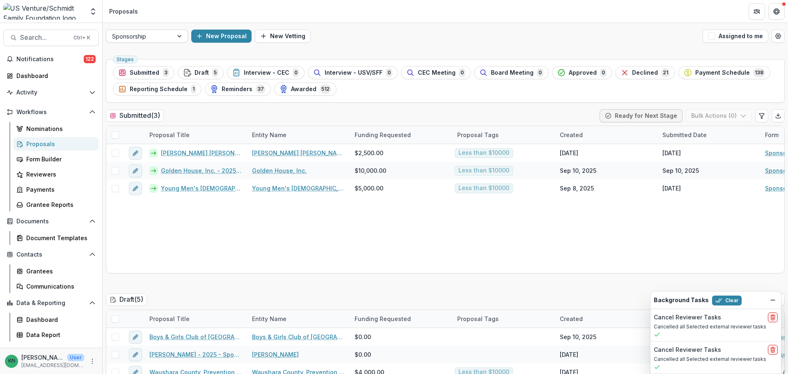
click at [179, 37] on div at bounding box center [180, 36] width 15 height 12
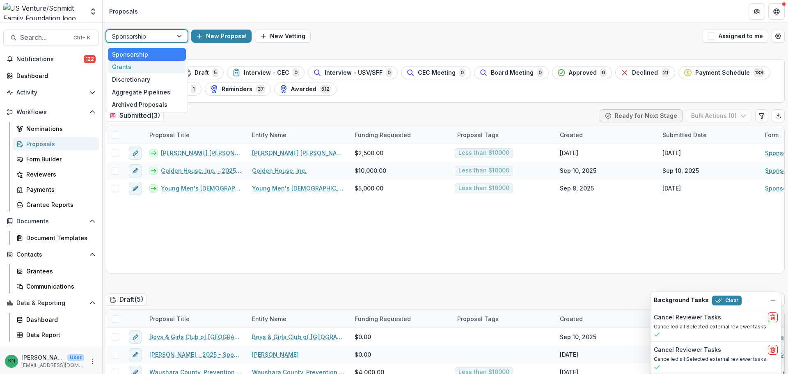
click at [132, 69] on div "Grants" at bounding box center [147, 67] width 78 height 13
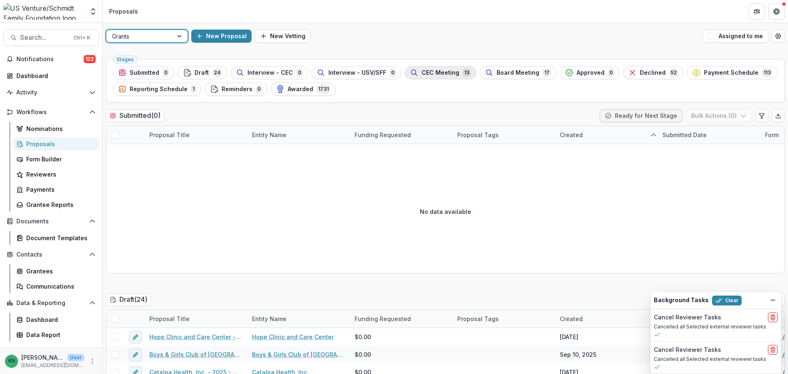
click at [434, 73] on span "CEC Meeting" at bounding box center [441, 72] width 38 height 7
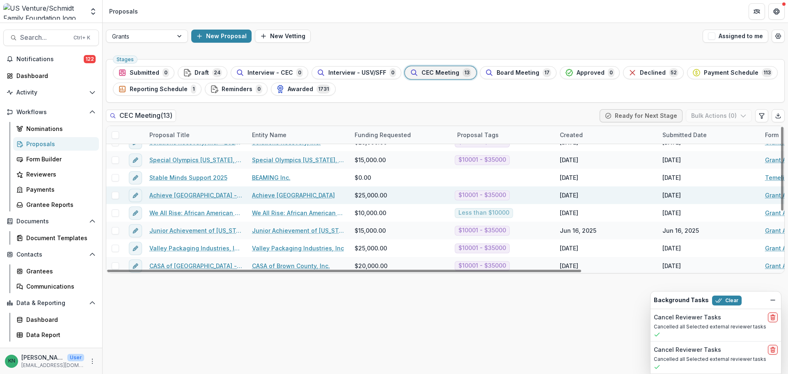
scroll to position [82, 0]
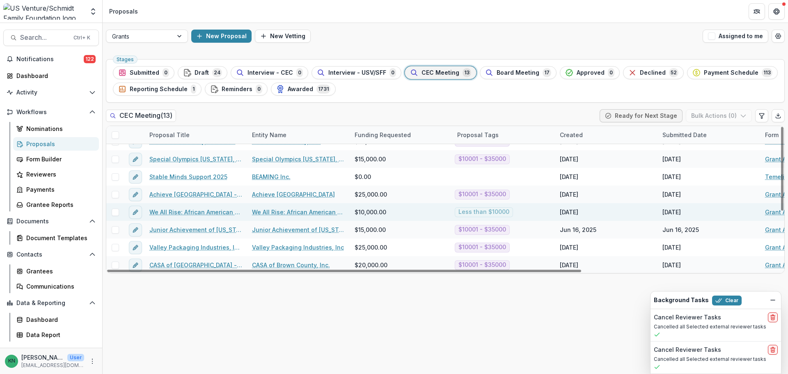
click at [190, 211] on link "We All Rise: African American Resource Center Inc. - 2025 - Grant Application" at bounding box center [195, 212] width 93 height 9
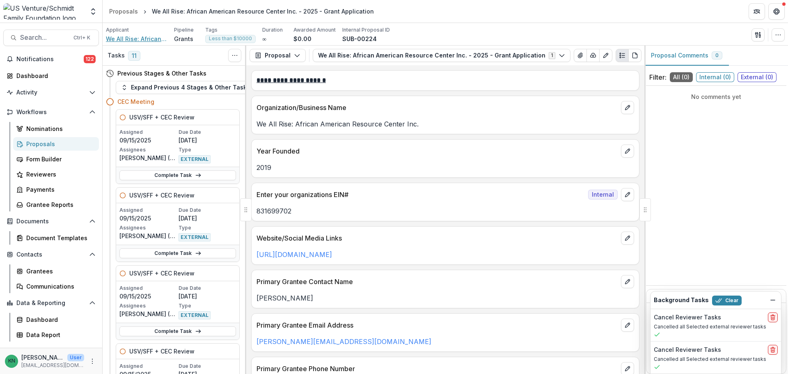
click at [126, 38] on span "We All Rise: African American Resource Center Inc." at bounding box center [137, 38] width 62 height 9
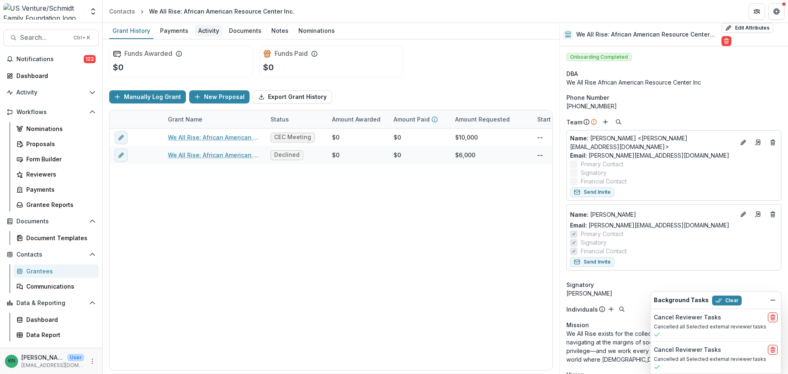
click at [207, 31] on div "Activity" at bounding box center [209, 31] width 28 height 12
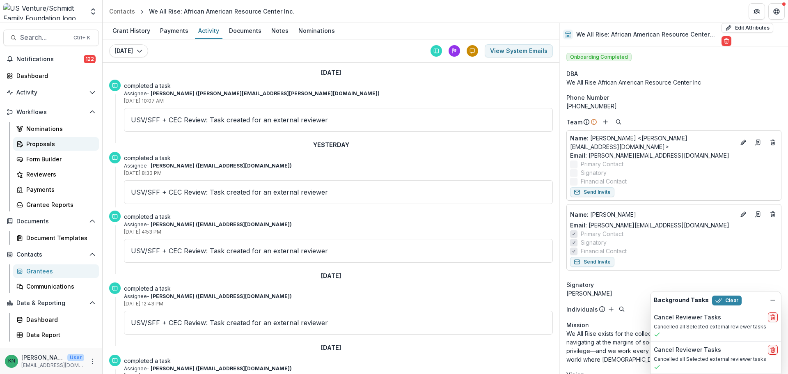
click at [34, 140] on div "Proposals" at bounding box center [59, 144] width 66 height 9
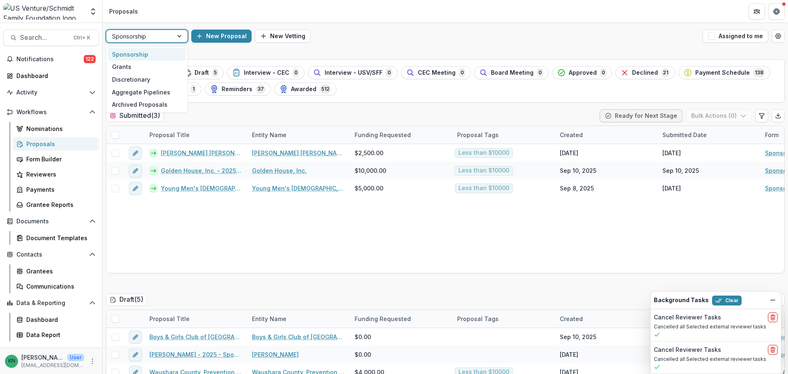
click at [177, 35] on div at bounding box center [180, 36] width 15 height 12
click at [120, 69] on div "Grants" at bounding box center [147, 67] width 78 height 13
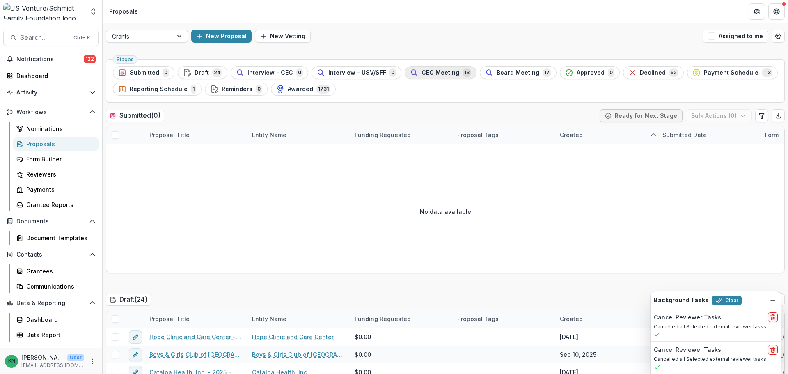
click at [434, 74] on span "CEC Meeting" at bounding box center [441, 72] width 38 height 7
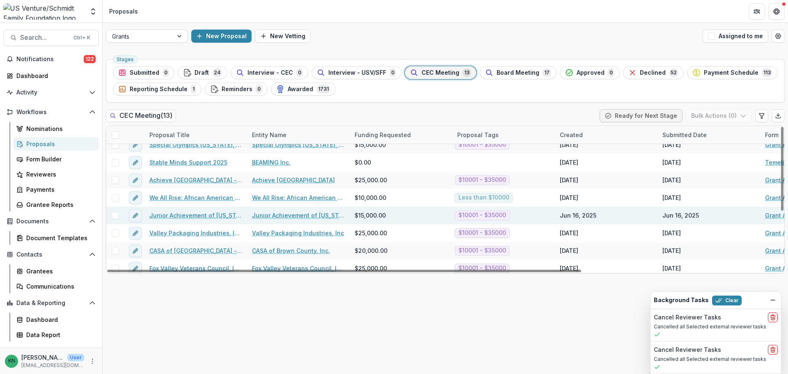
scroll to position [101, 0]
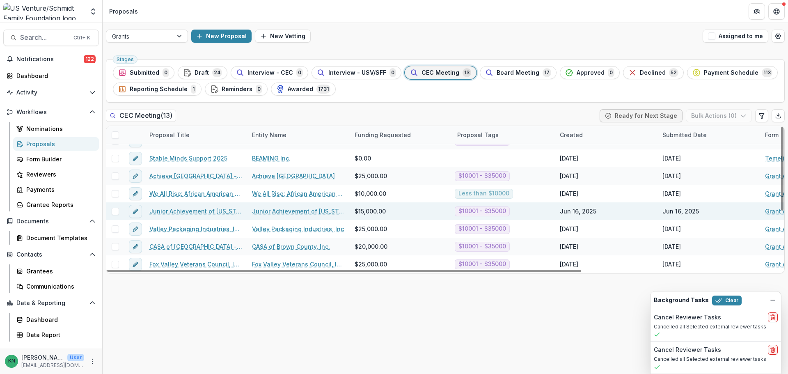
click at [193, 208] on link "Junior Achievement of [US_STATE] ([GEOGRAPHIC_DATA] Region) - 2025 - Grant Appl…" at bounding box center [195, 211] width 93 height 9
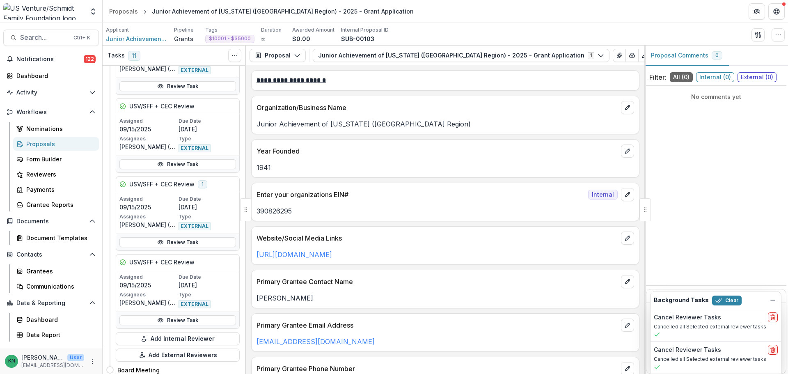
scroll to position [1108, 0]
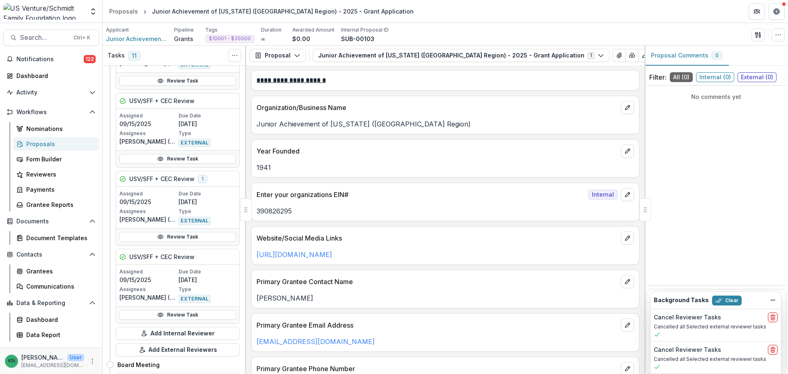
click at [34, 147] on div "Proposals" at bounding box center [59, 144] width 66 height 9
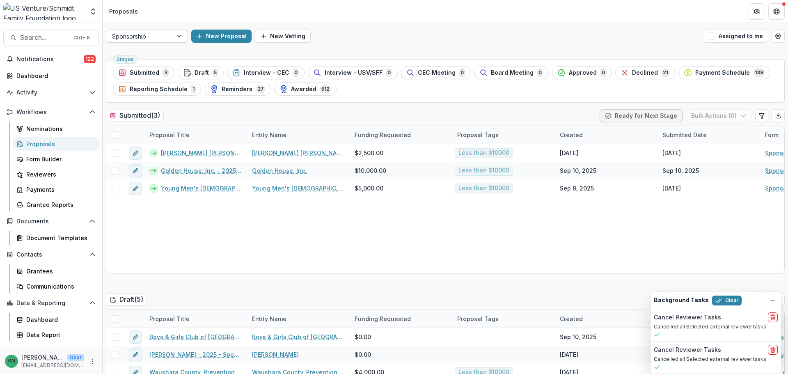
click at [181, 35] on div at bounding box center [180, 36] width 15 height 12
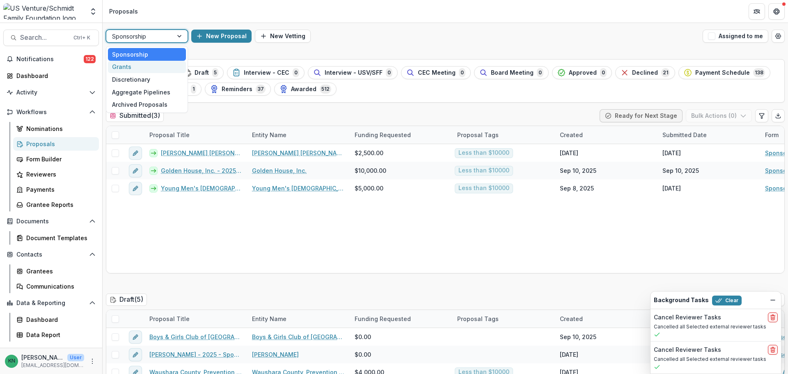
click at [140, 68] on div "Grants" at bounding box center [147, 67] width 78 height 13
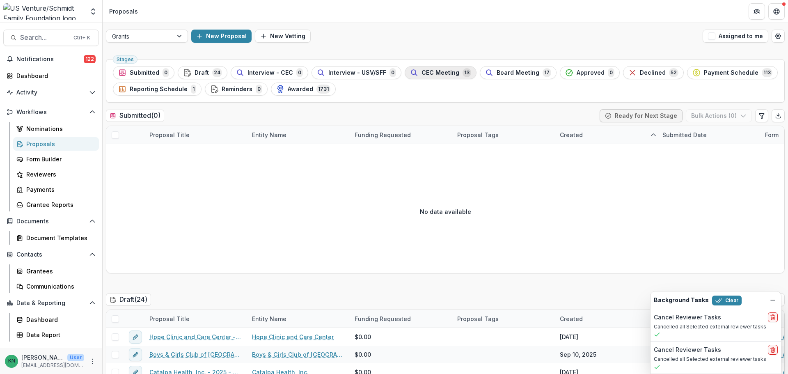
click at [425, 70] on span "CEC Meeting" at bounding box center [441, 72] width 38 height 7
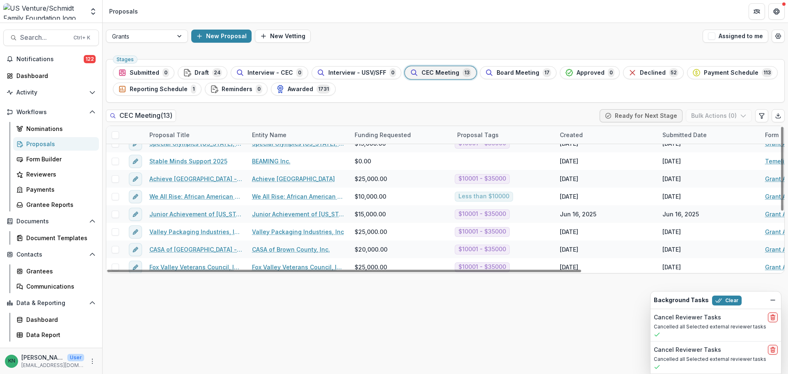
scroll to position [101, 0]
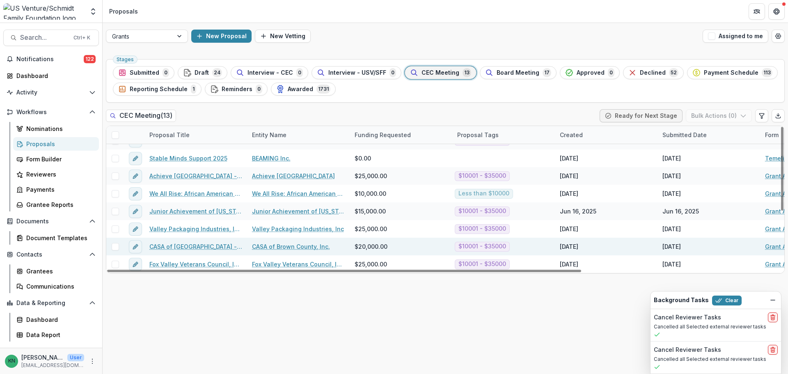
click at [175, 247] on link "CASA of [GEOGRAPHIC_DATA] - 2025 - Grant Application" at bounding box center [195, 246] width 93 height 9
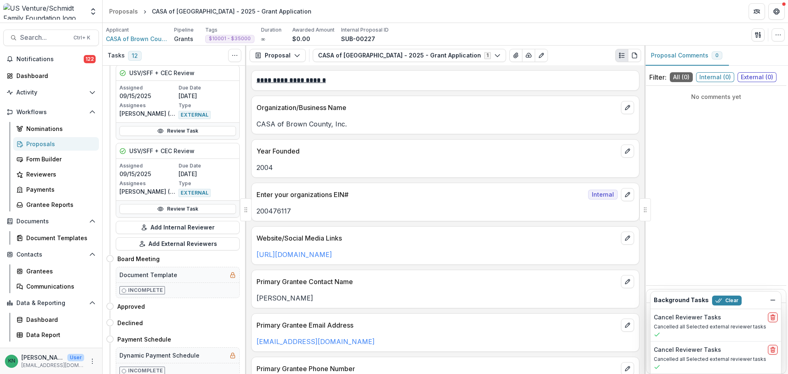
scroll to position [1067, 0]
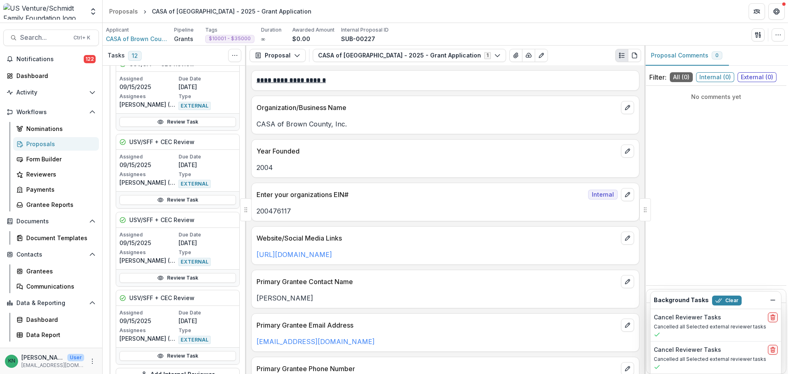
click at [39, 142] on div "Proposals" at bounding box center [59, 144] width 66 height 9
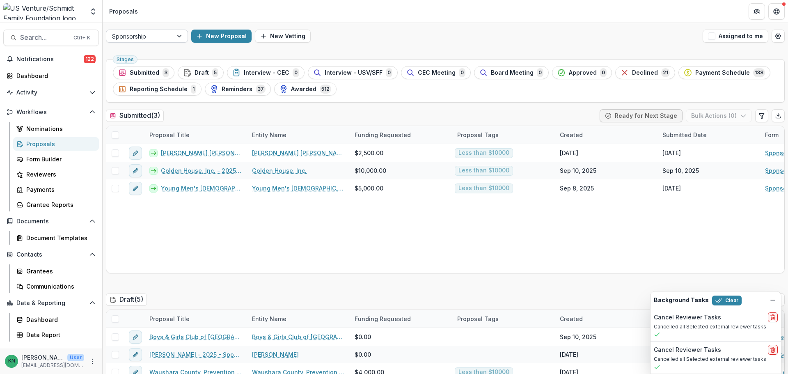
click at [183, 37] on div at bounding box center [180, 36] width 15 height 12
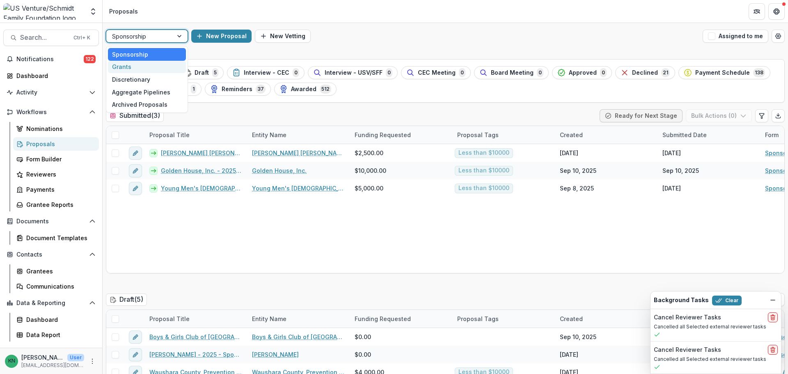
click at [120, 69] on div "Grants" at bounding box center [147, 67] width 78 height 13
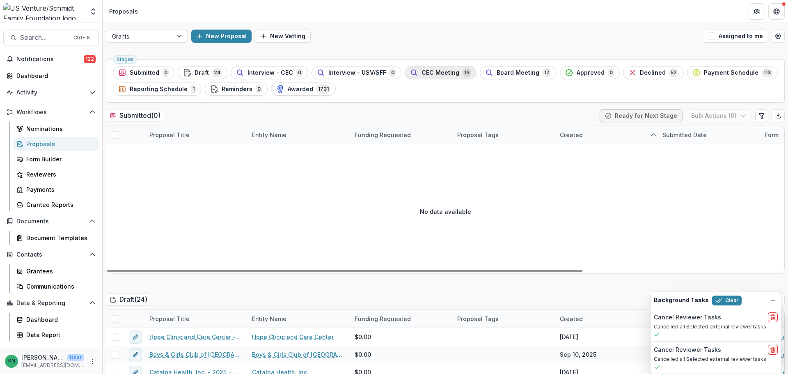
click at [432, 73] on span "CEC Meeting" at bounding box center [441, 72] width 38 height 7
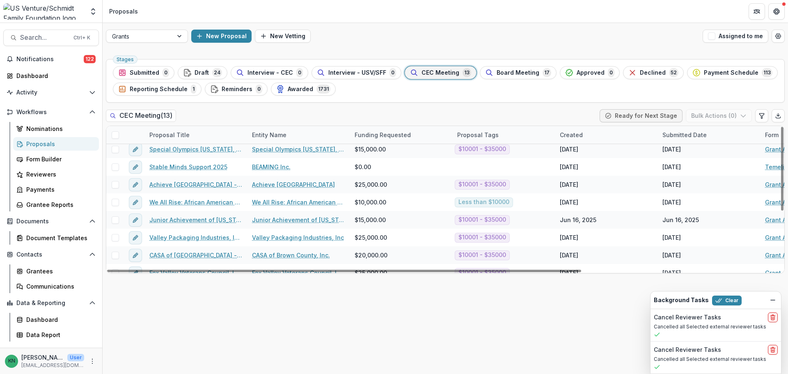
scroll to position [101, 0]
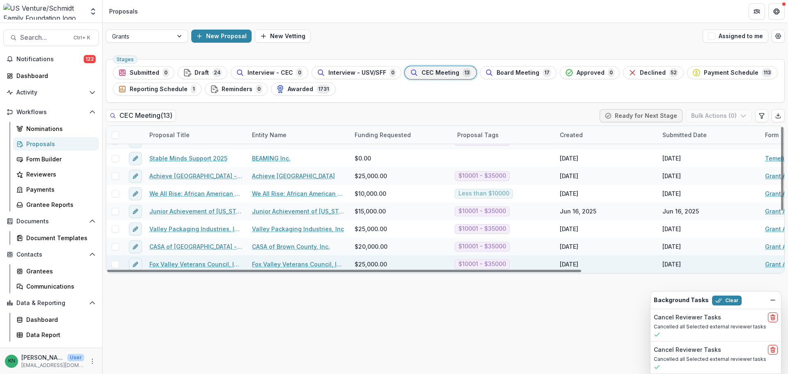
click at [204, 264] on link "Fox Valley Veterans Council, Inc. - 2025 - Grant Application" at bounding box center [195, 264] width 93 height 9
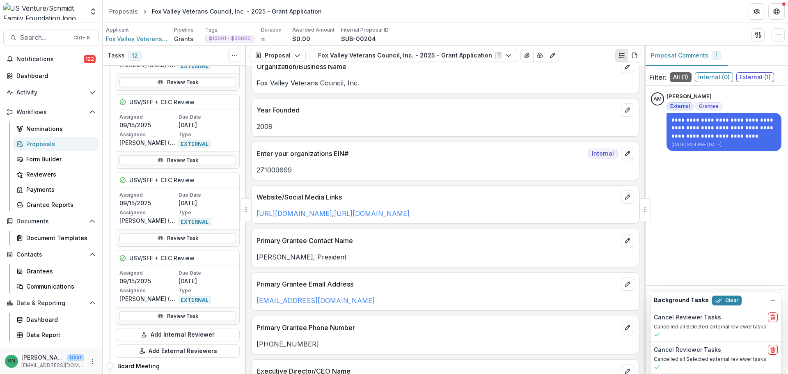
scroll to position [1067, 0]
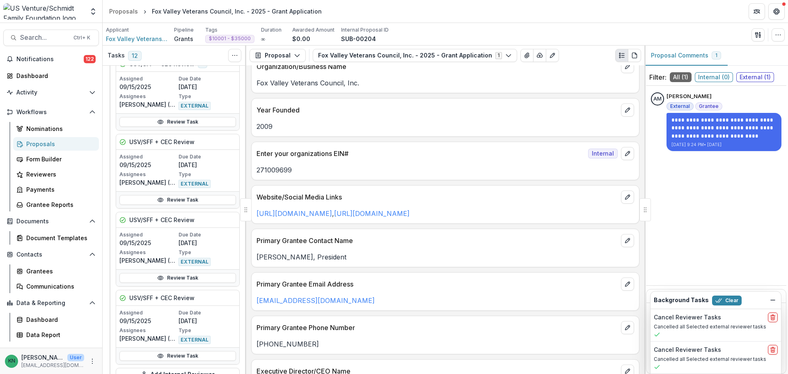
click at [39, 142] on div "Proposals" at bounding box center [59, 144] width 66 height 9
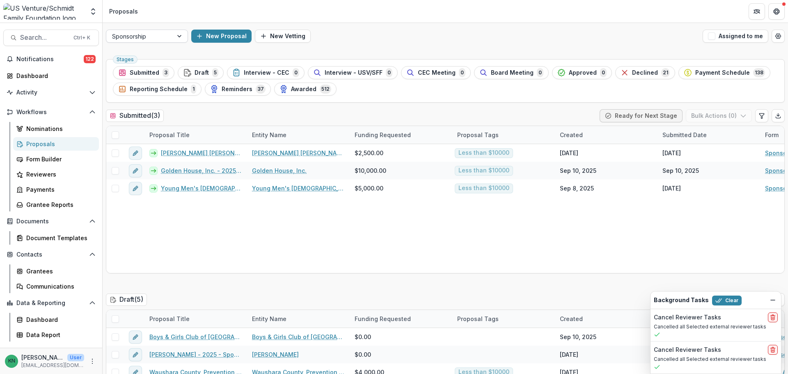
click at [180, 38] on div at bounding box center [180, 36] width 15 height 12
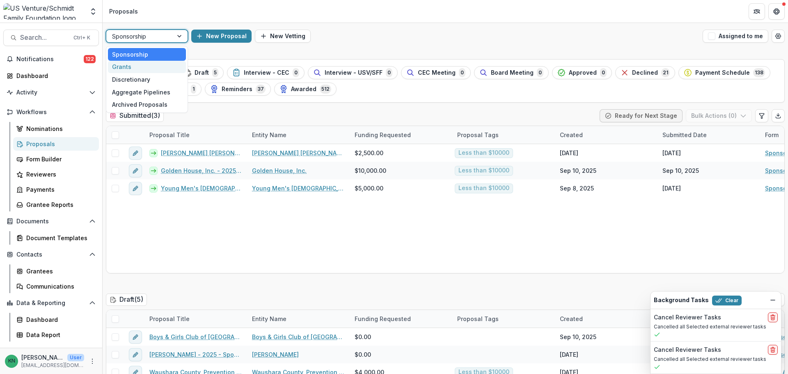
click at [140, 69] on div "Grants" at bounding box center [147, 67] width 78 height 13
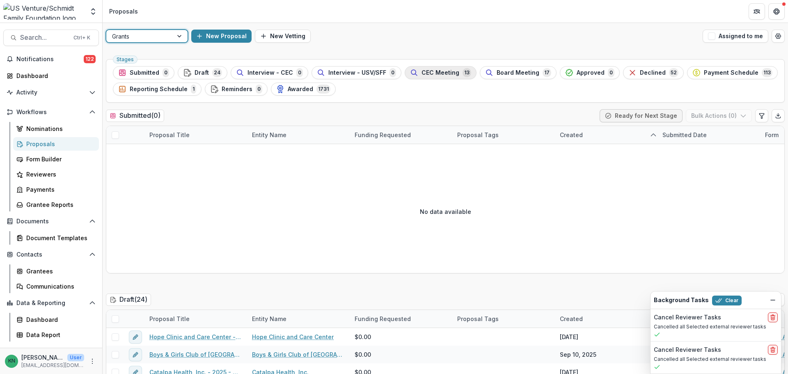
click at [445, 69] on span "CEC Meeting" at bounding box center [441, 72] width 38 height 7
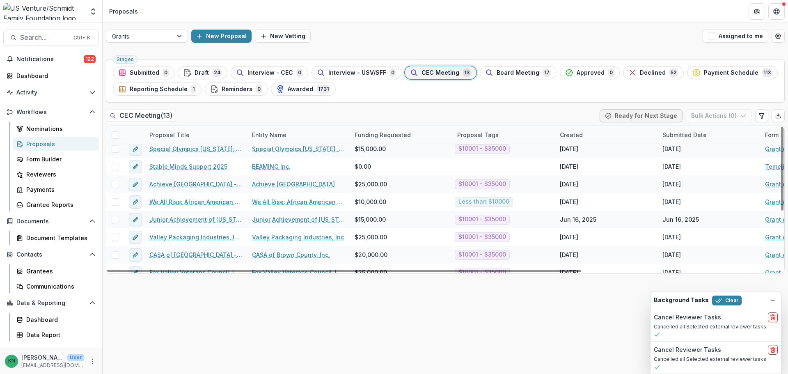
scroll to position [101, 0]
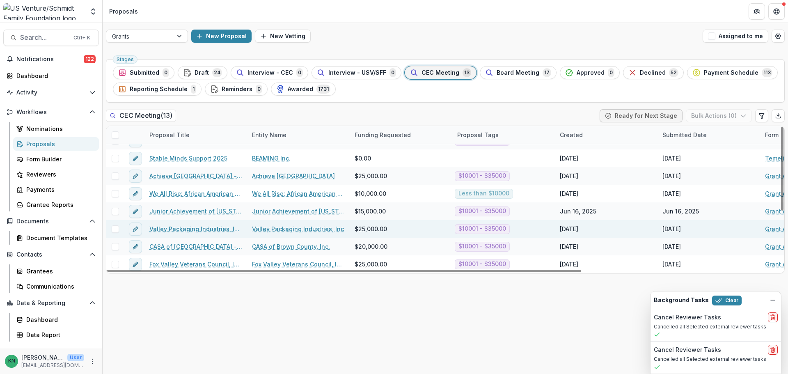
click at [182, 225] on link "Valley Packaging Industries, Inc - 2025 - Grant Application" at bounding box center [195, 229] width 93 height 9
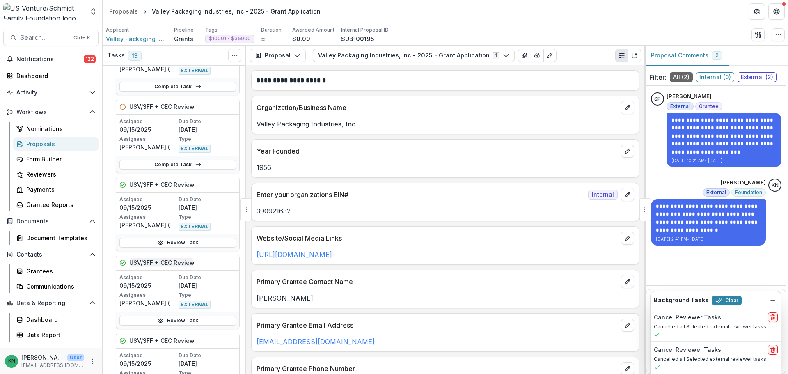
scroll to position [944, 0]
